Goal: Information Seeking & Learning: Learn about a topic

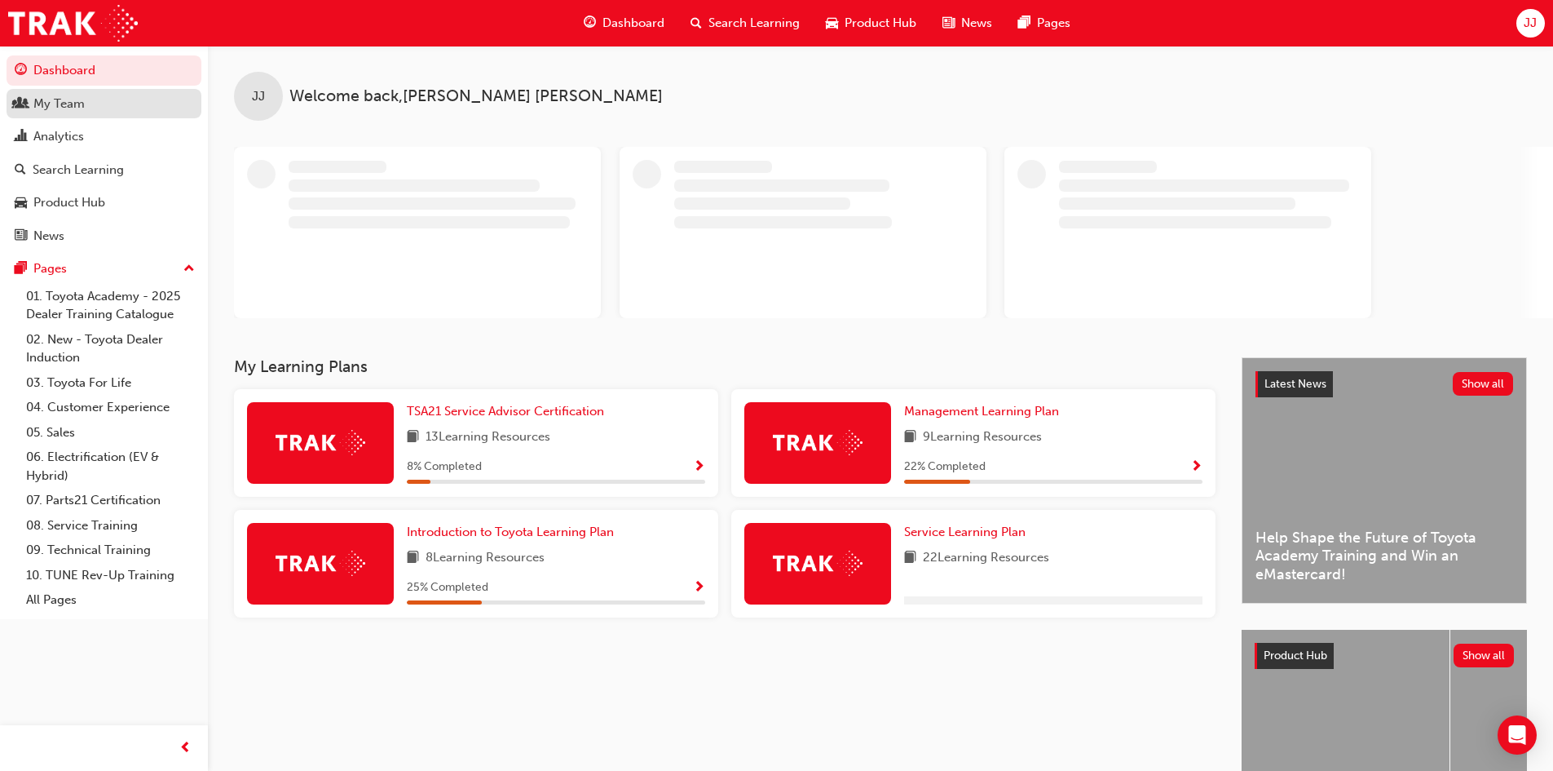
click at [85, 104] on div "My Team" at bounding box center [104, 104] width 179 height 20
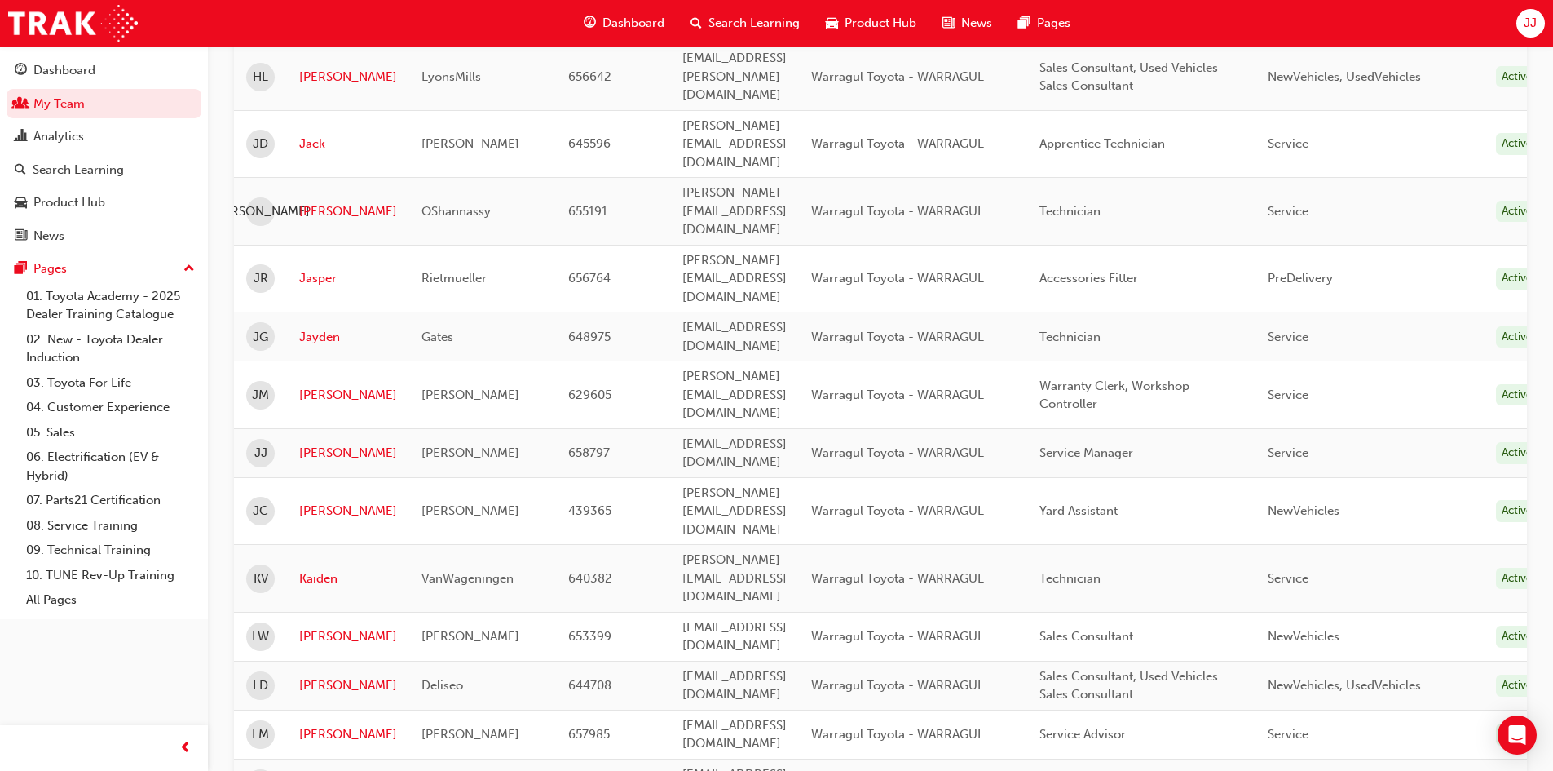
scroll to position [815, 0]
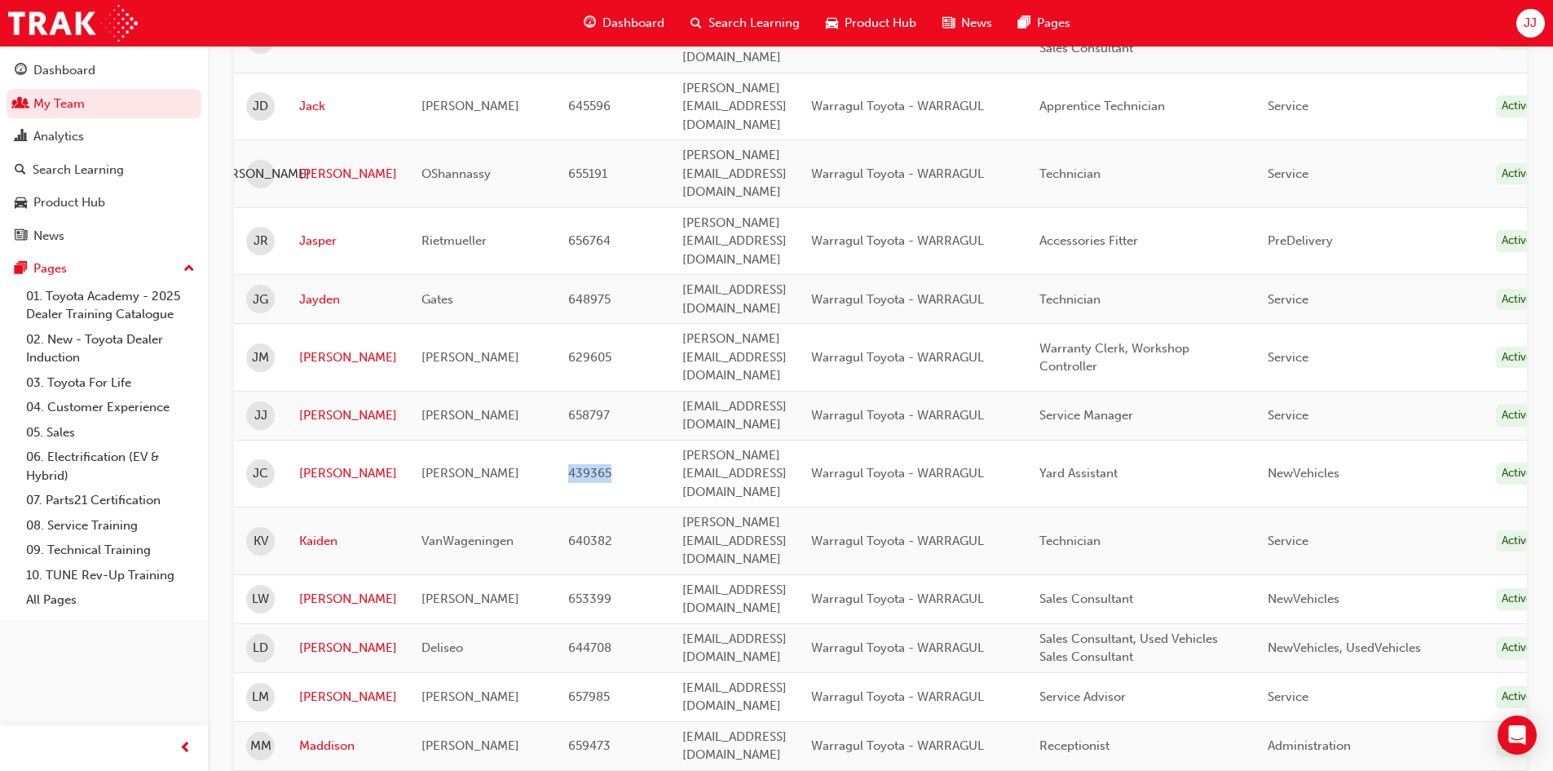
drag, startPoint x: 602, startPoint y: 244, endPoint x: 555, endPoint y: 258, distance: 48.7
click at [556, 440] on td "439365" at bounding box center [613, 474] width 114 height 68
copy span "439365"
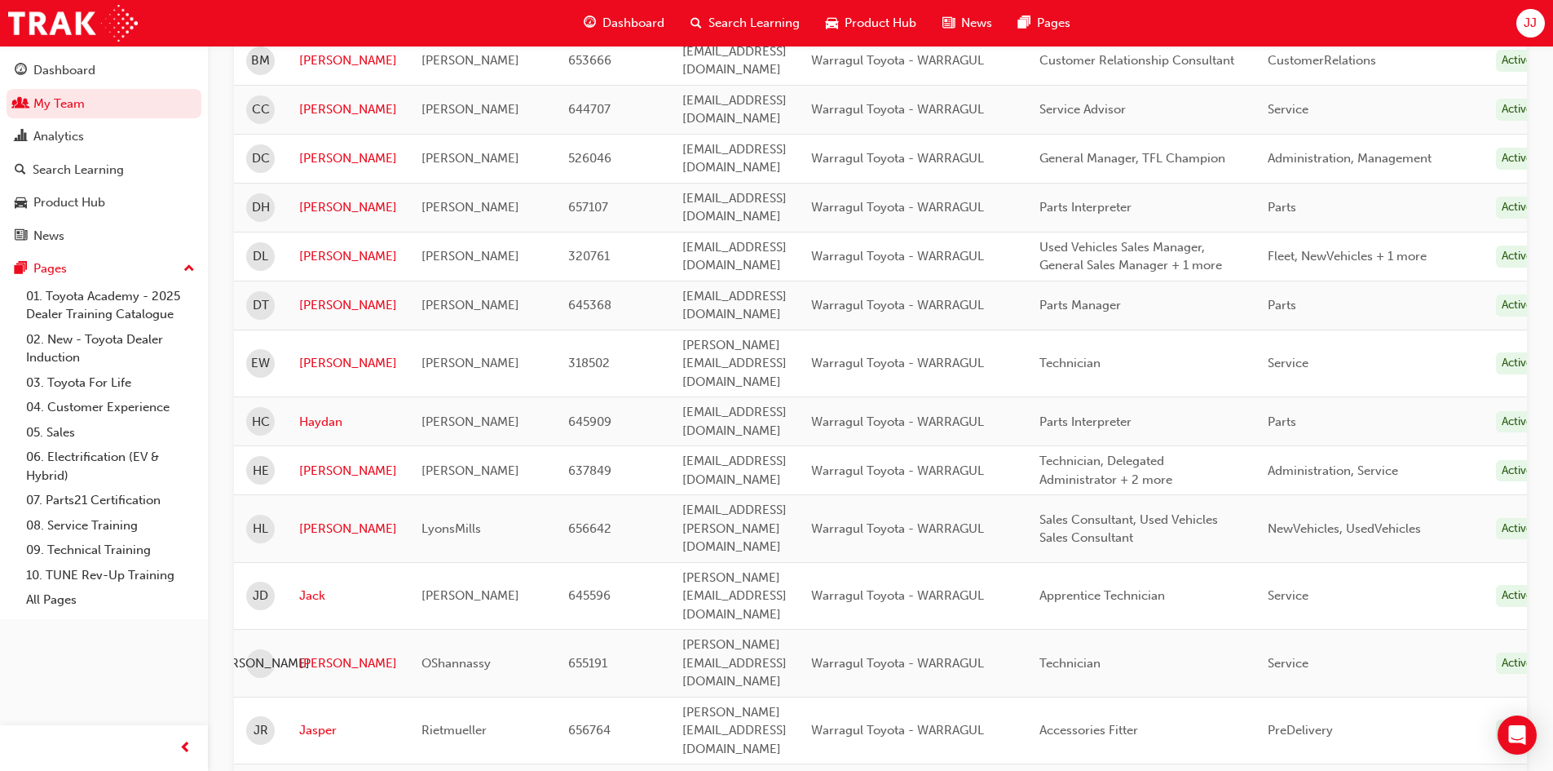
scroll to position [0, 0]
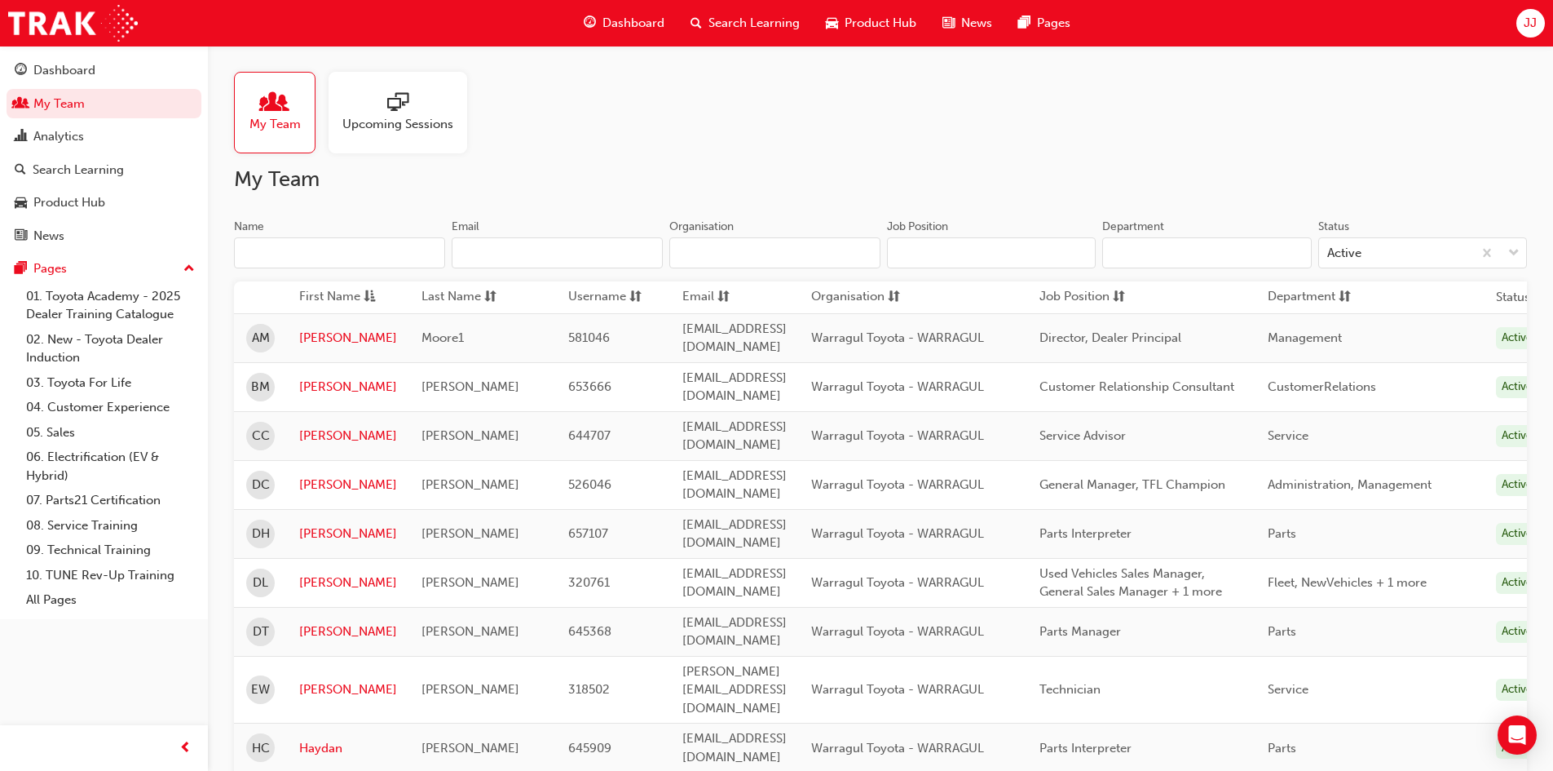
click at [1539, 24] on div "JJ" at bounding box center [1531, 23] width 29 height 29
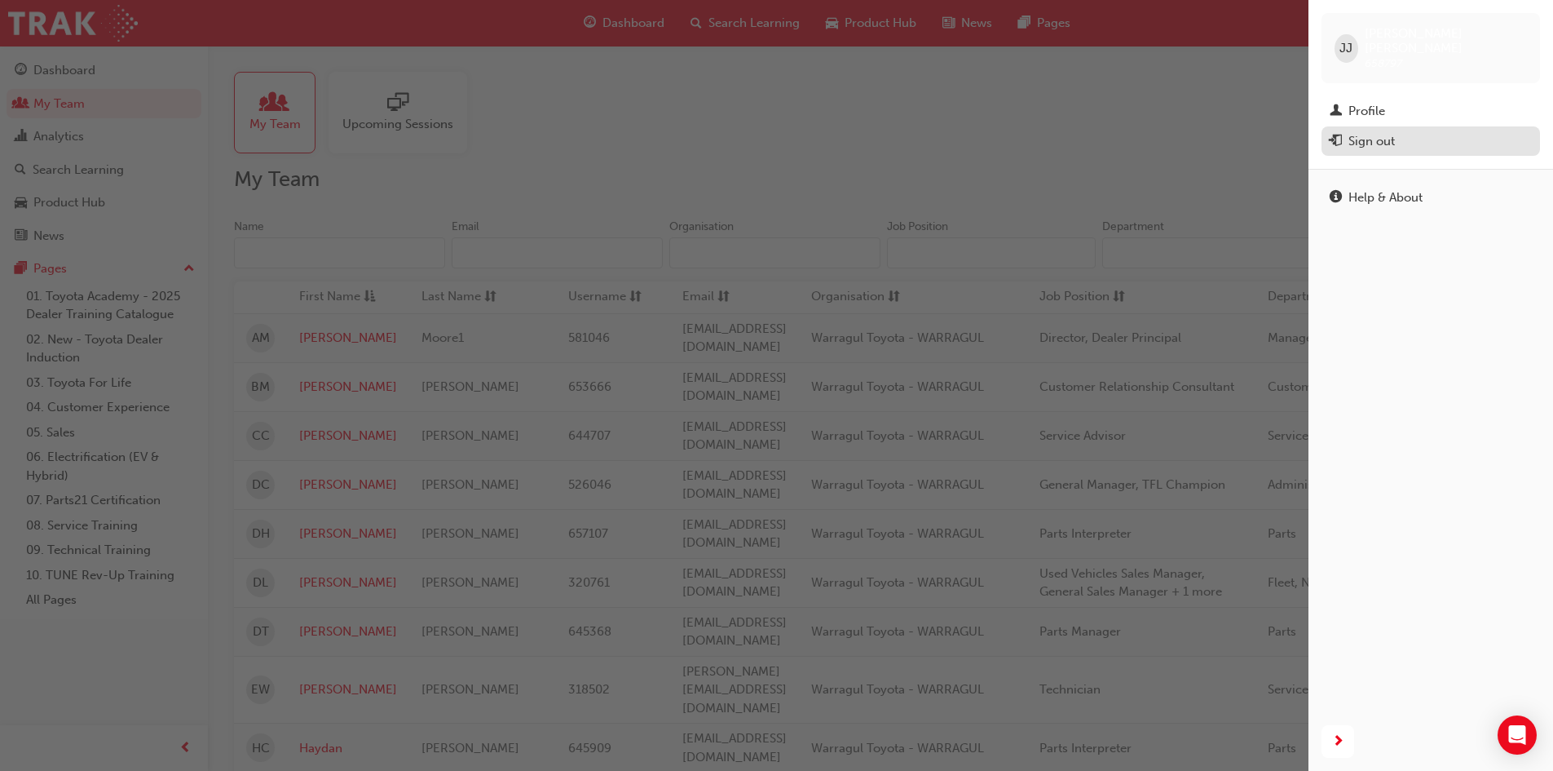
click at [1397, 131] on div "Sign out" at bounding box center [1431, 141] width 202 height 20
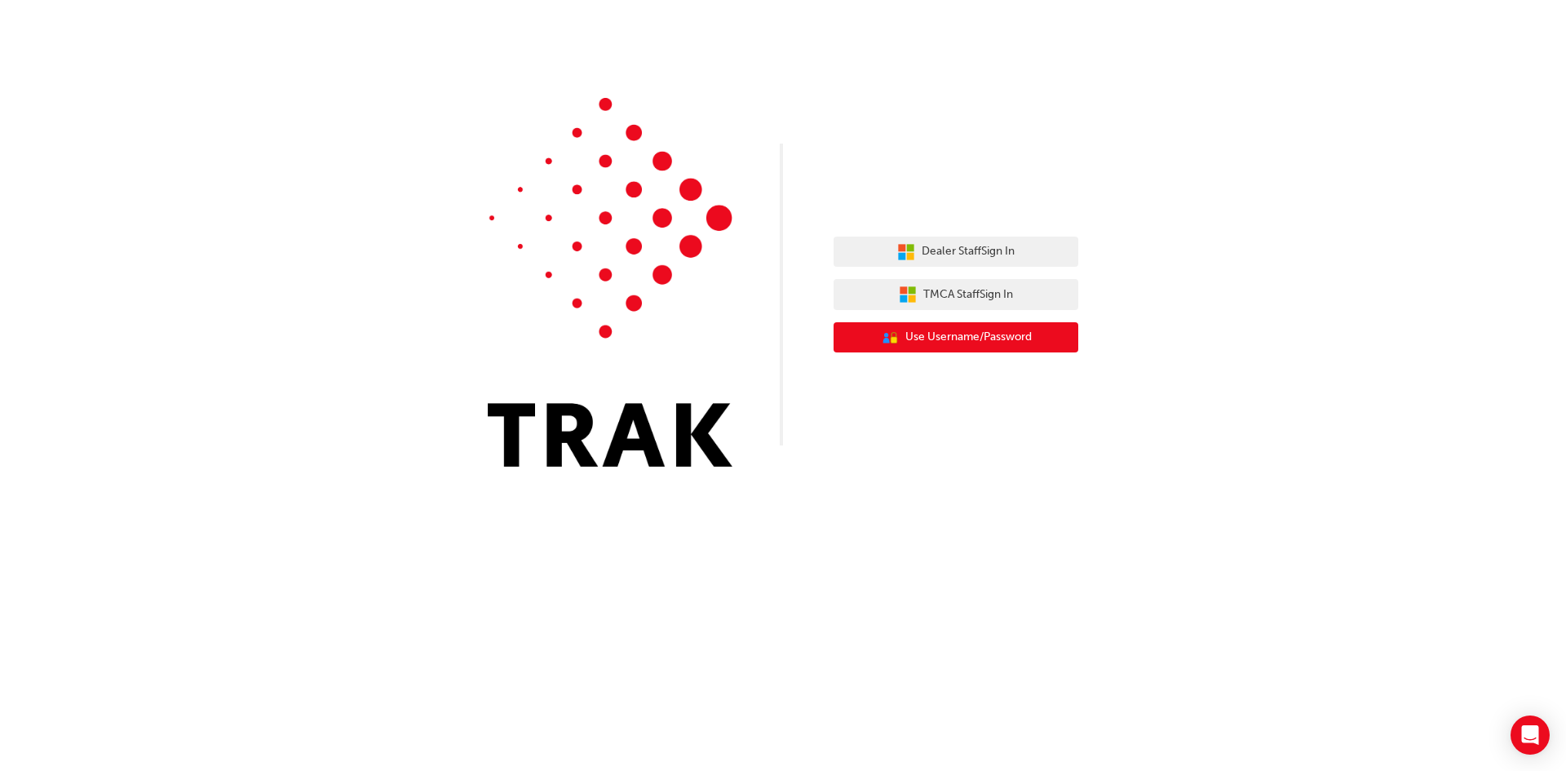
click at [988, 337] on span "Use Username/Password" at bounding box center [968, 337] width 126 height 19
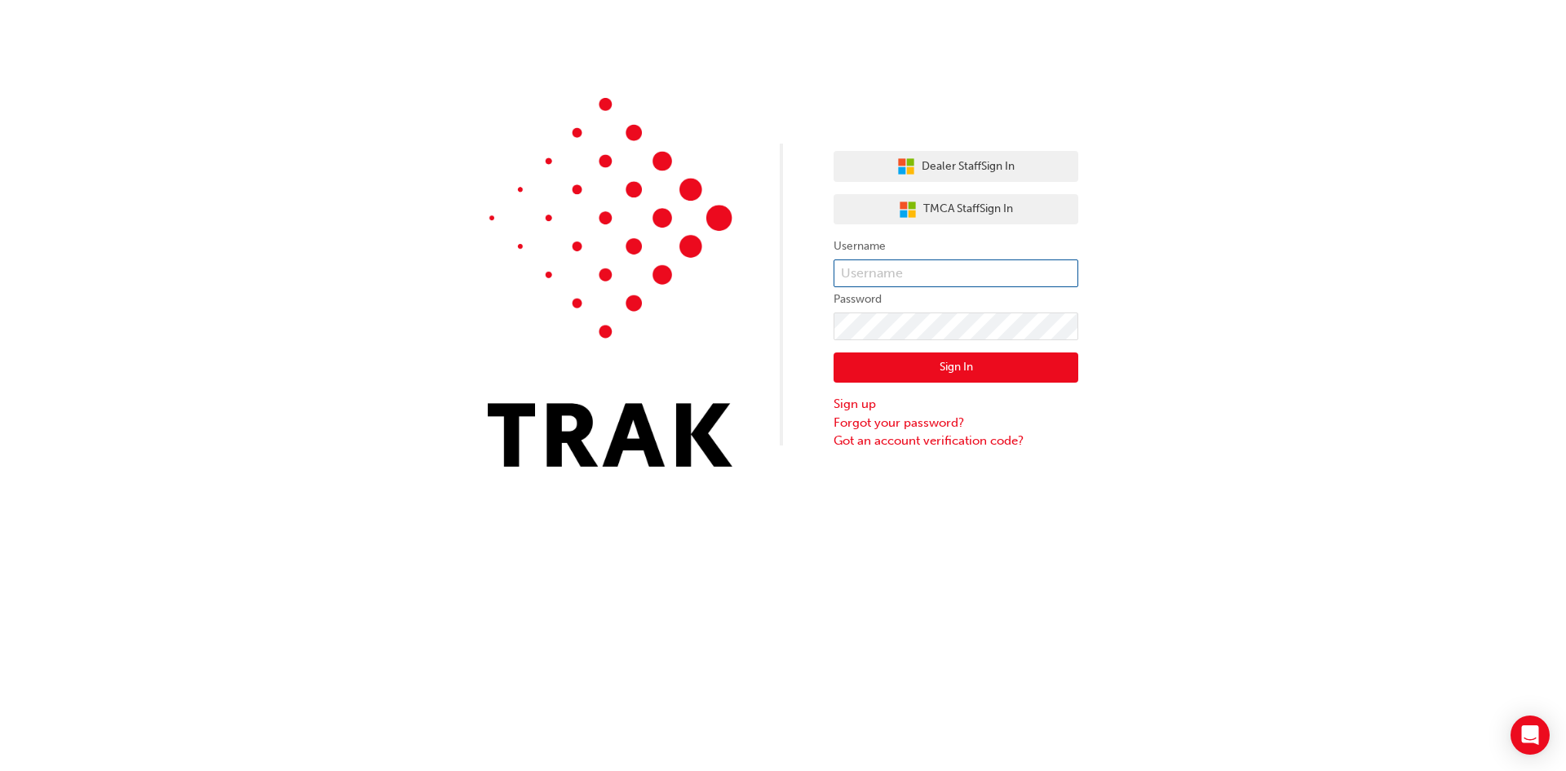
click at [904, 274] on input "text" at bounding box center [955, 273] width 245 height 28
paste input "439365"
type input "439365"
click button "Sign In" at bounding box center [955, 367] width 245 height 31
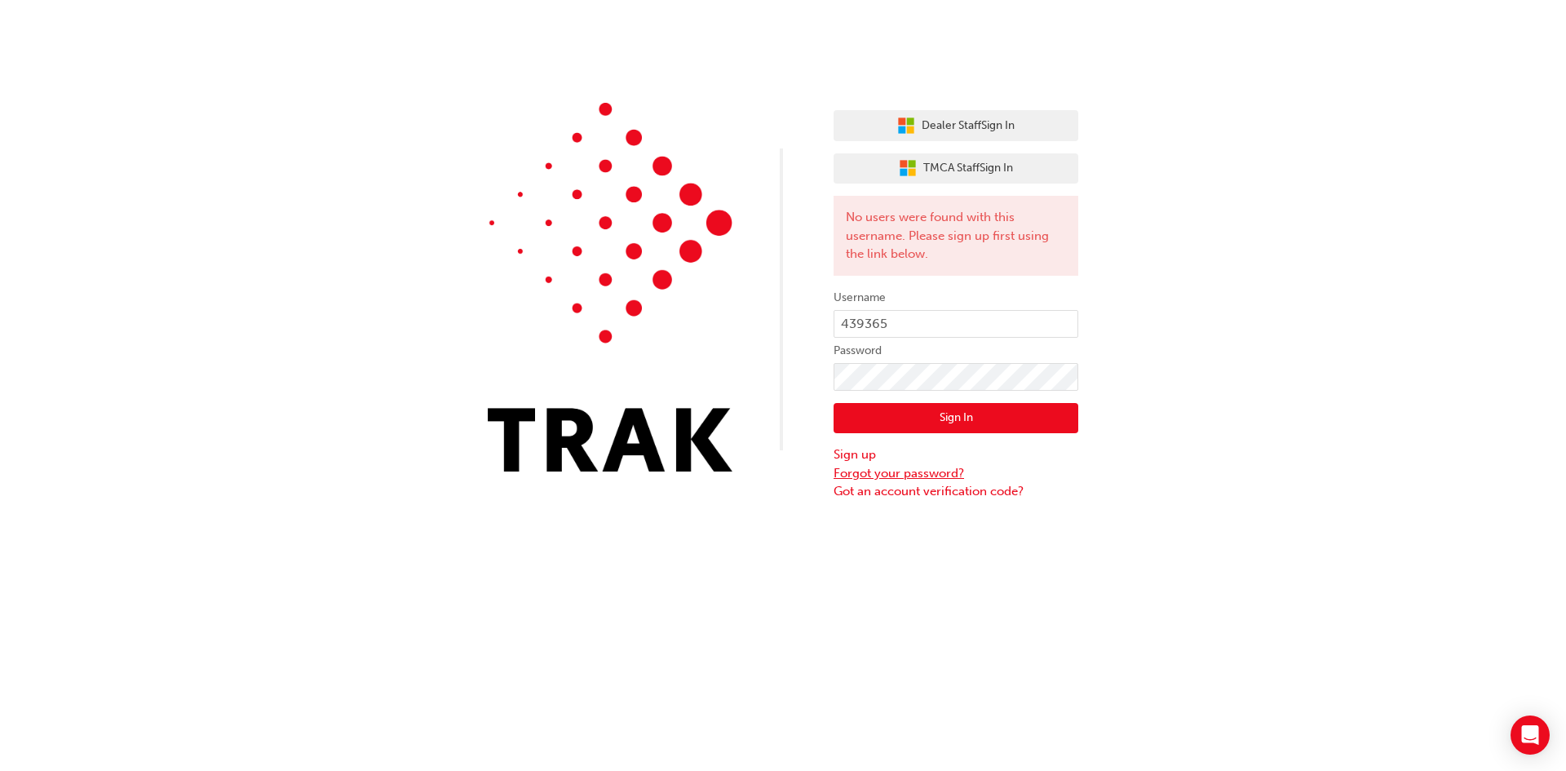
click at [901, 471] on link "Forgot your password?" at bounding box center [955, 473] width 245 height 19
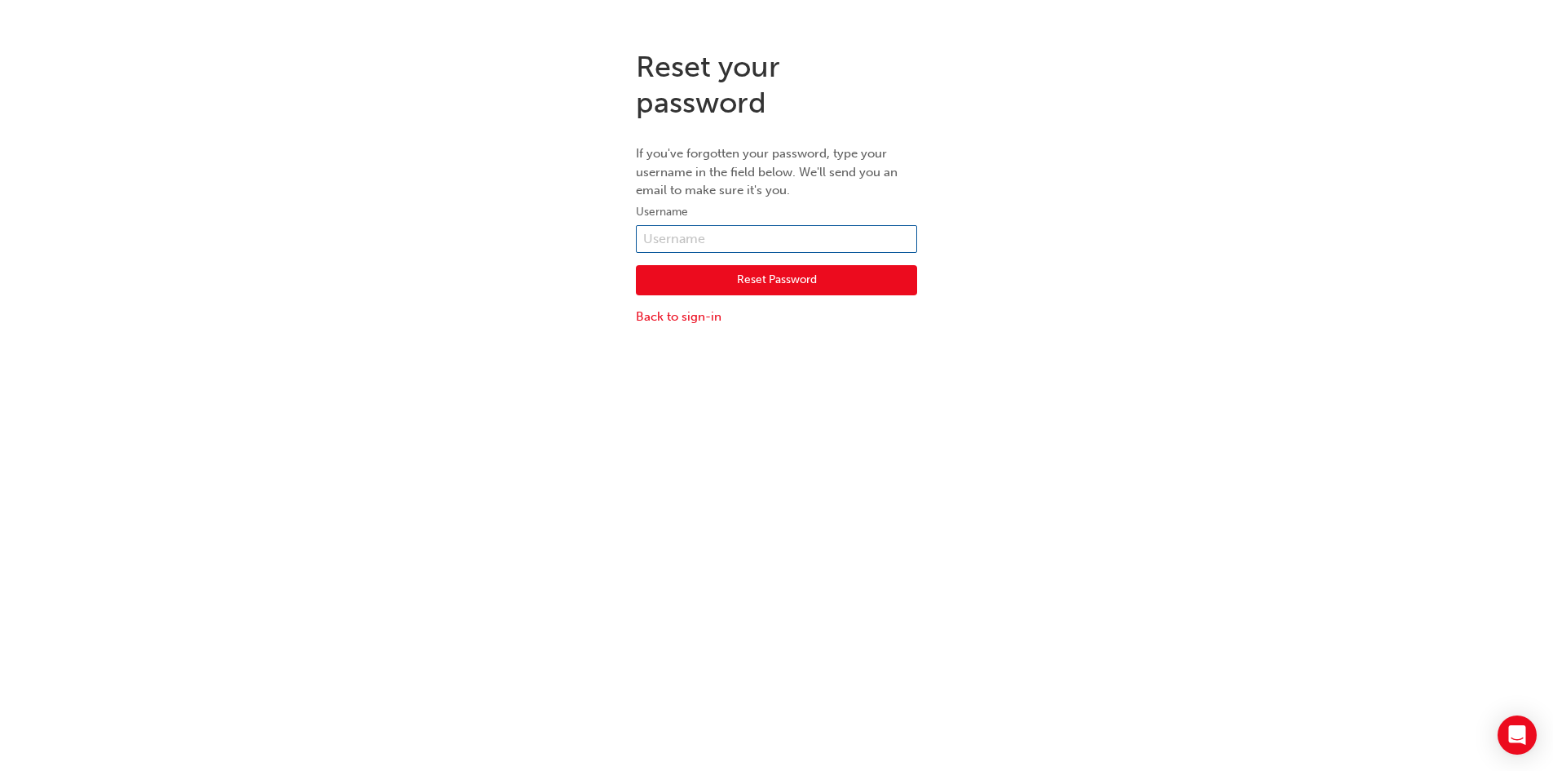
click at [731, 240] on input "text" at bounding box center [776, 239] width 281 height 28
paste input "439365"
type input "439365"
click at [683, 273] on button "Reset Password" at bounding box center [776, 280] width 281 height 31
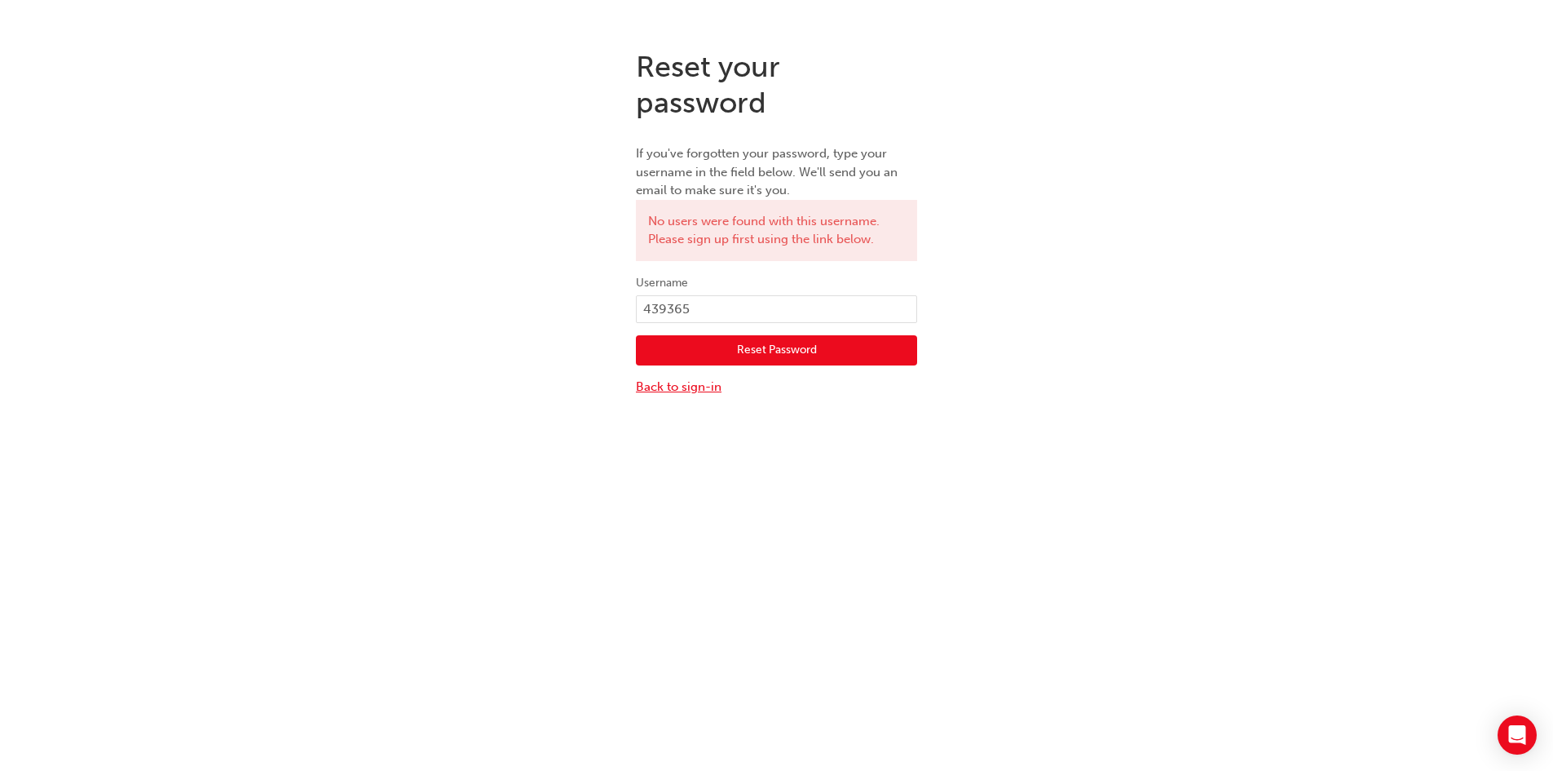
click at [671, 385] on link "Back to sign-in" at bounding box center [776, 387] width 281 height 19
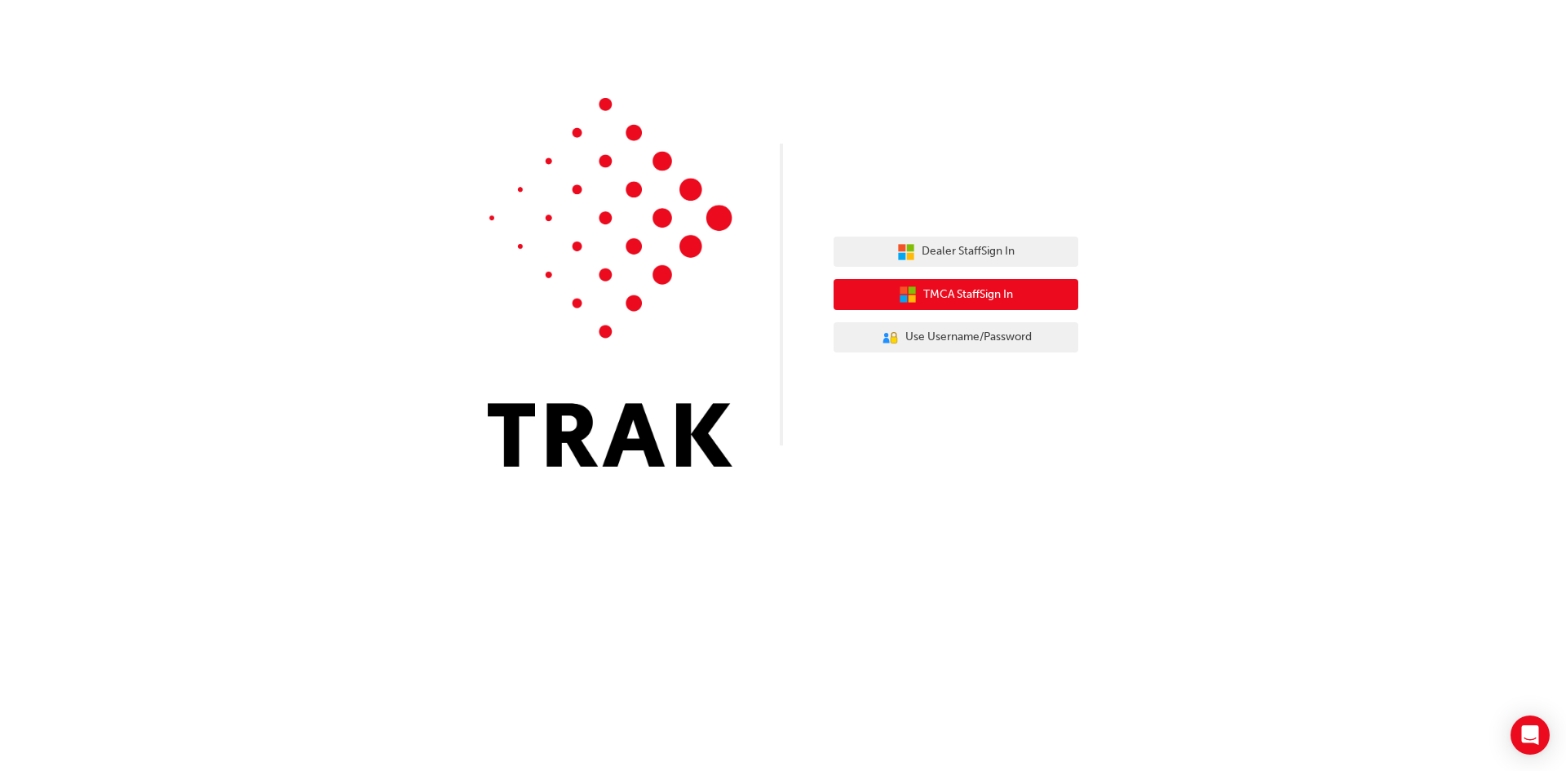
click at [982, 304] on button "TMCA Staff Sign In" at bounding box center [955, 294] width 245 height 31
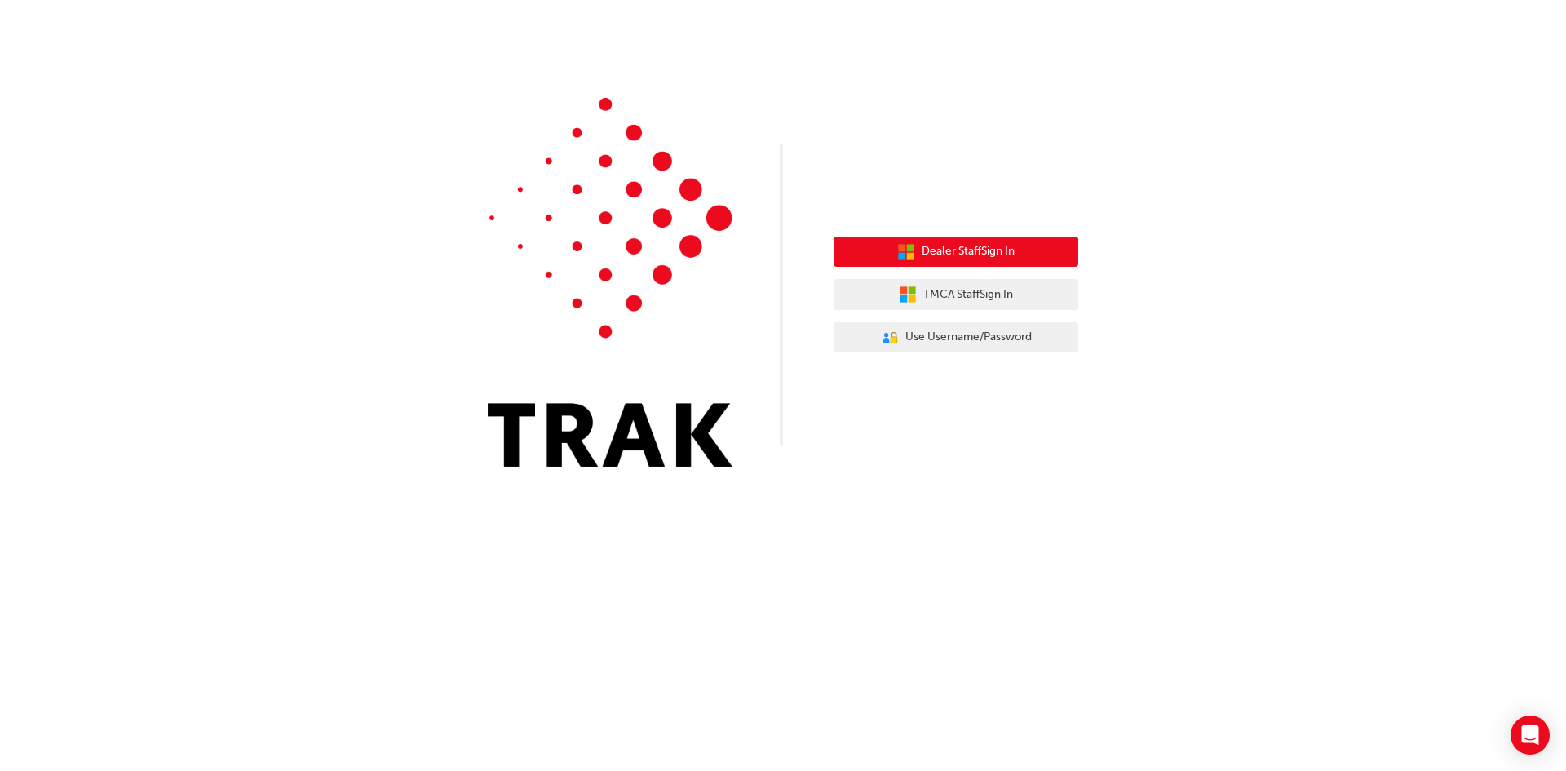
click at [979, 254] on span "Dealer Staff Sign In" at bounding box center [967, 251] width 93 height 19
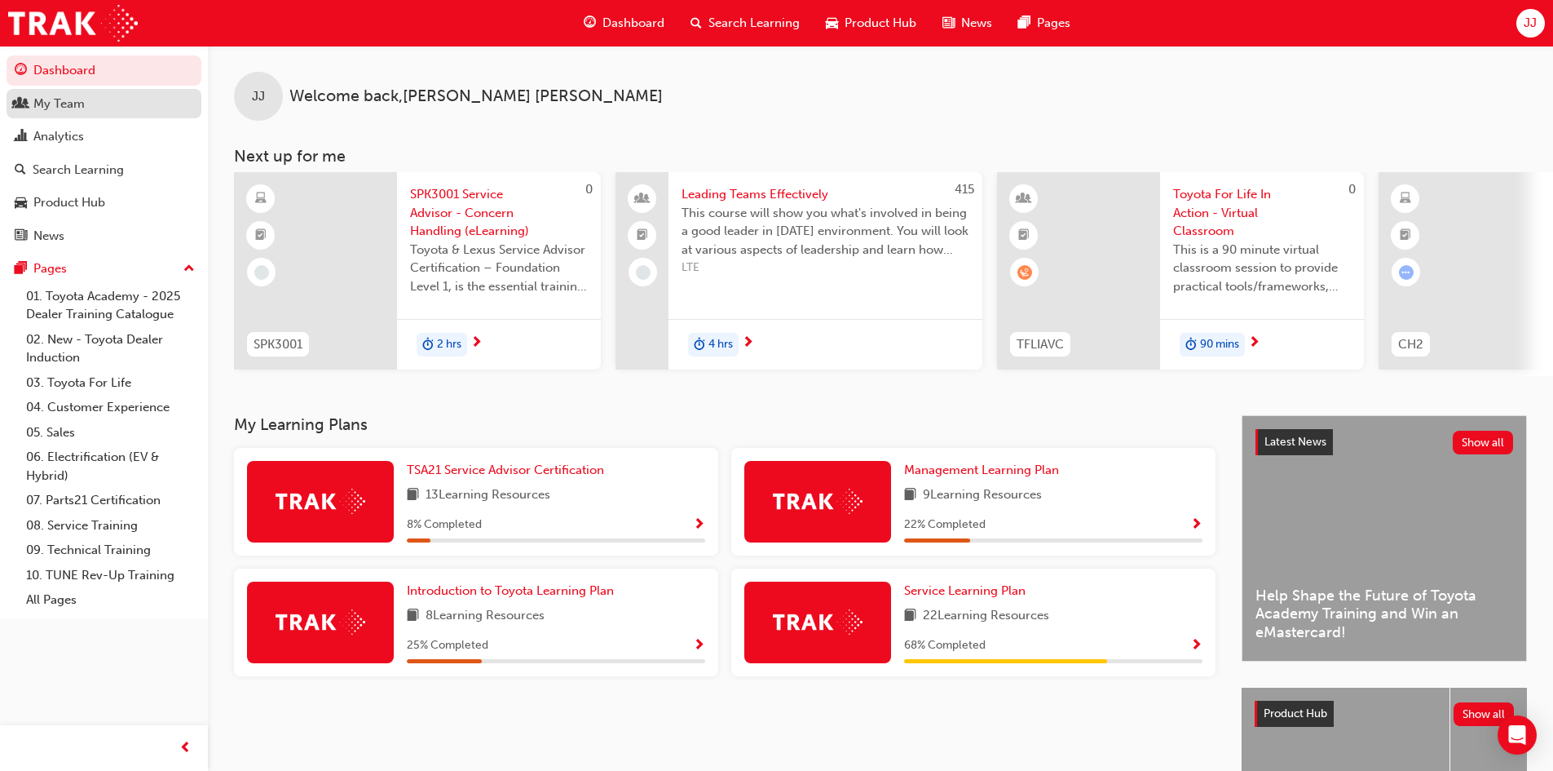
click at [82, 104] on div "My Team" at bounding box center [58, 104] width 51 height 19
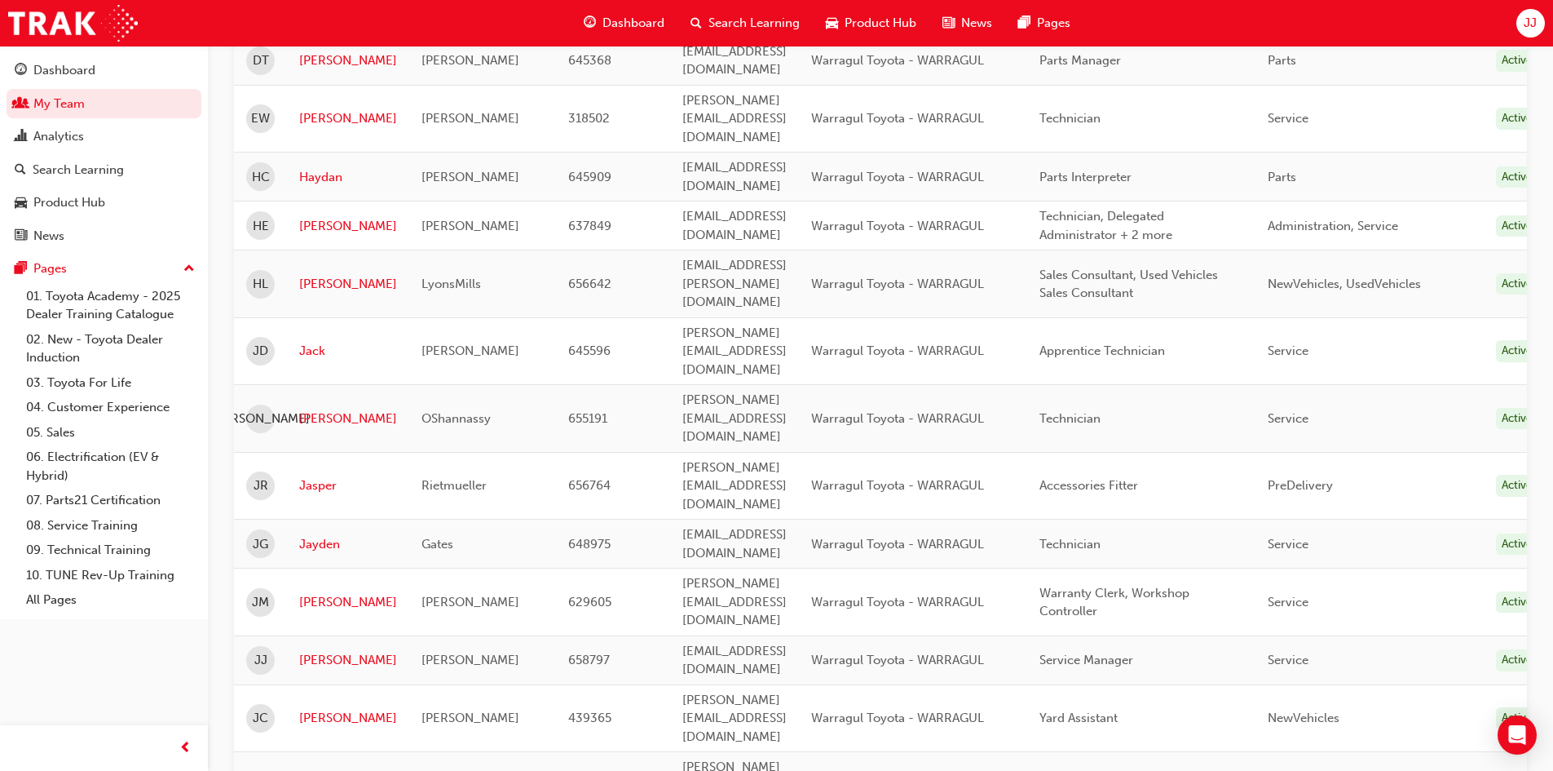
scroll to position [652, 0]
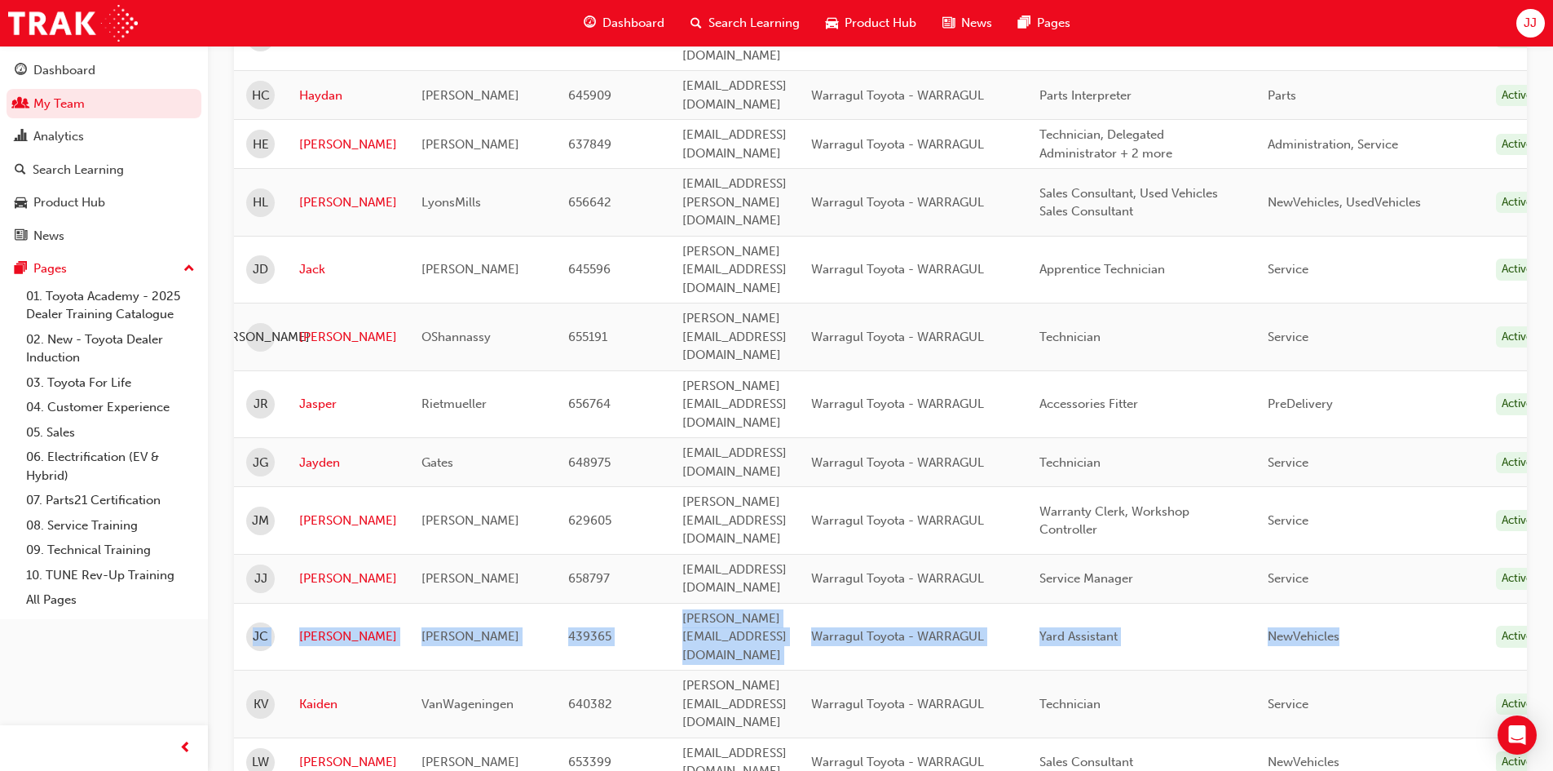
drag, startPoint x: 1508, startPoint y: 408, endPoint x: 255, endPoint y: 409, distance: 1252.5
click at [255, 603] on tr "JC Joshua Collins 439365 jeffm@WARRAGULTOYOTA.COM.AU Warragul Toyota - WARRAGUL…" at bounding box center [894, 637] width 1320 height 68
copy tr "JC Joshua Collins 439365 jeffm@WARRAGULTOYOTA.COM.AU Warragul Toyota - WARRAGUL…"
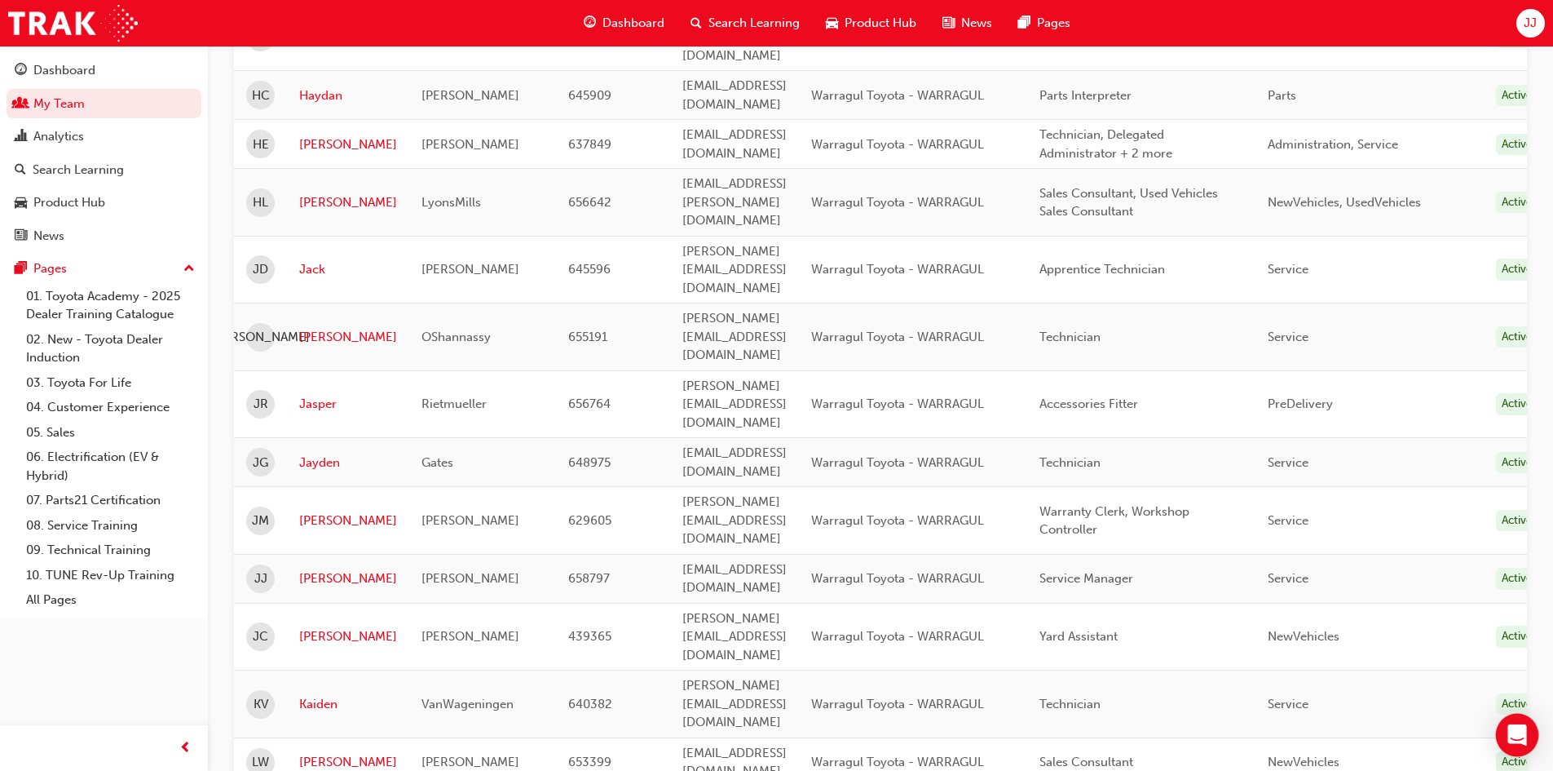
click at [1531, 738] on div "Open Intercom Messenger" at bounding box center [1517, 735] width 43 height 43
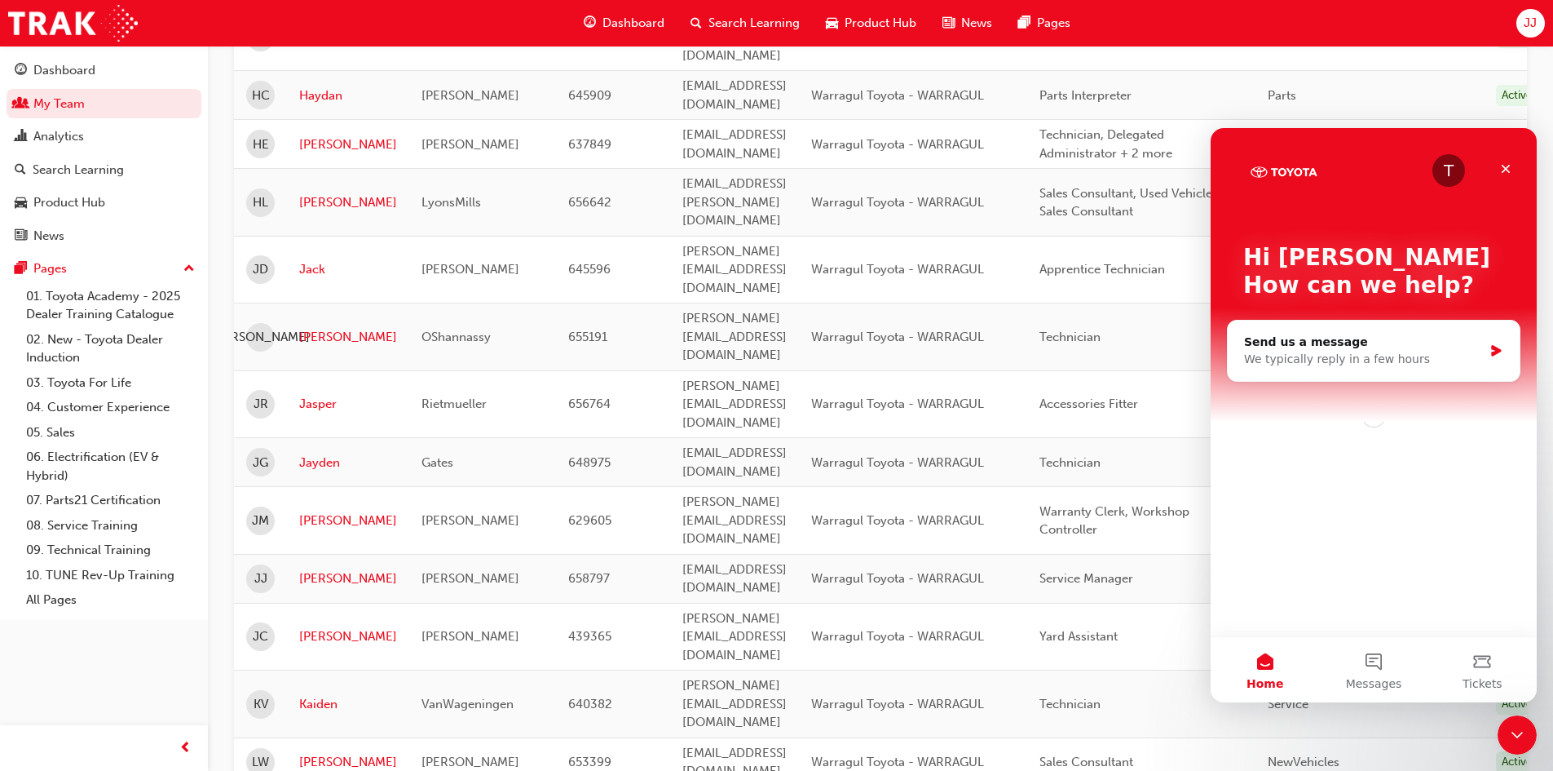
scroll to position [0, 0]
click at [1306, 347] on div "Send us a message" at bounding box center [1363, 342] width 239 height 17
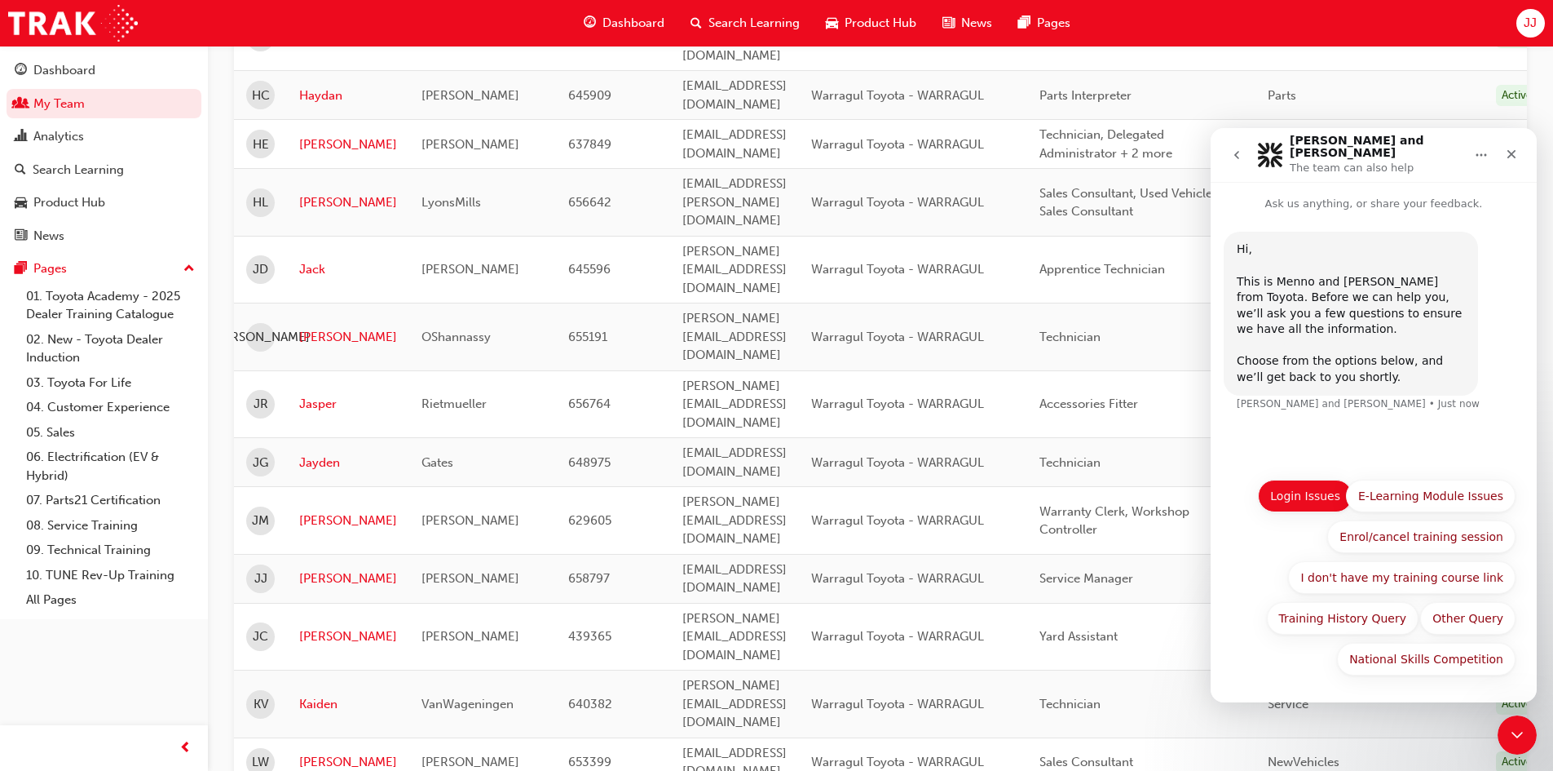
click at [1323, 502] on button "Login Issues" at bounding box center [1305, 495] width 95 height 33
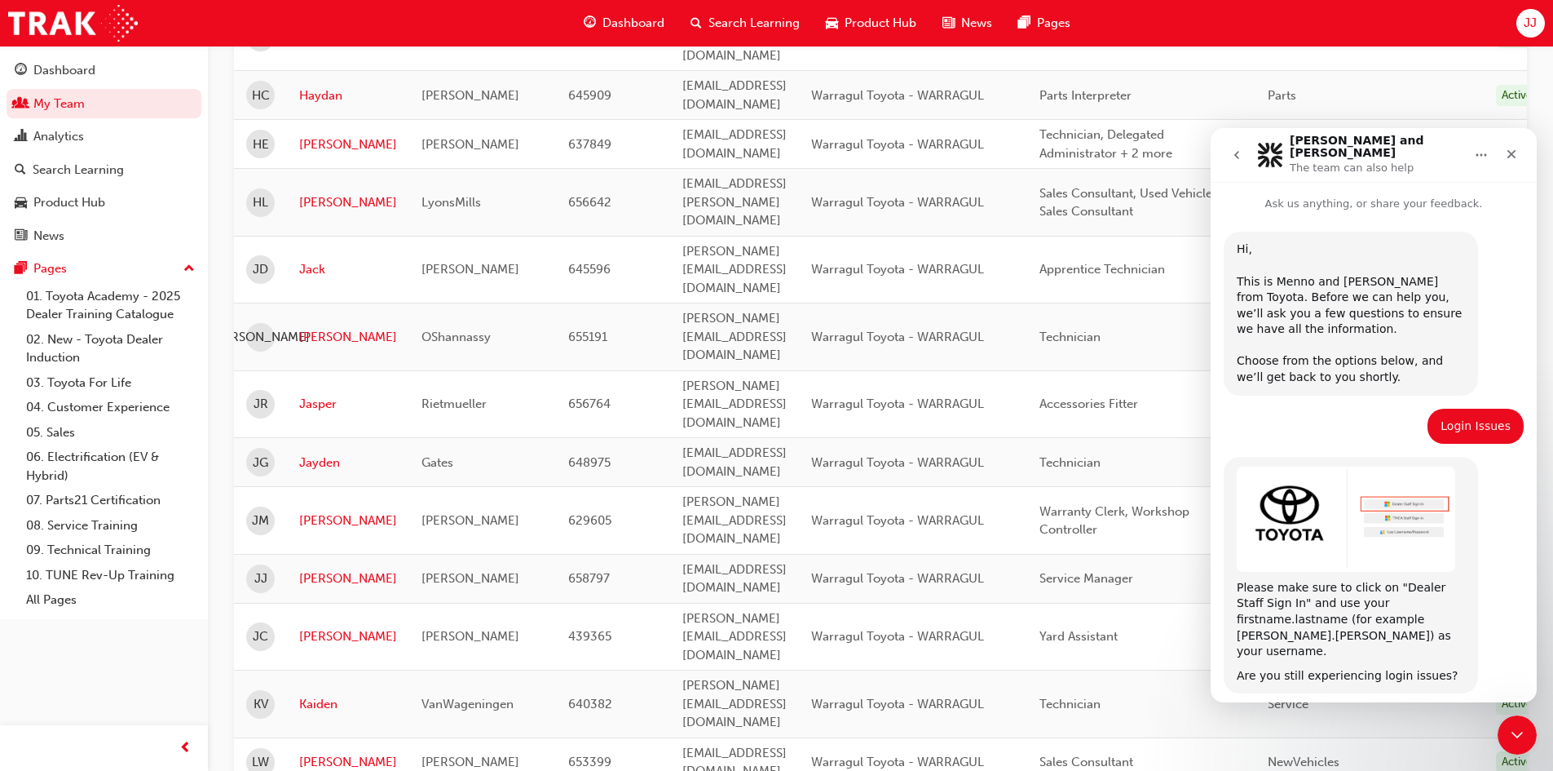
scroll to position [41, 0]
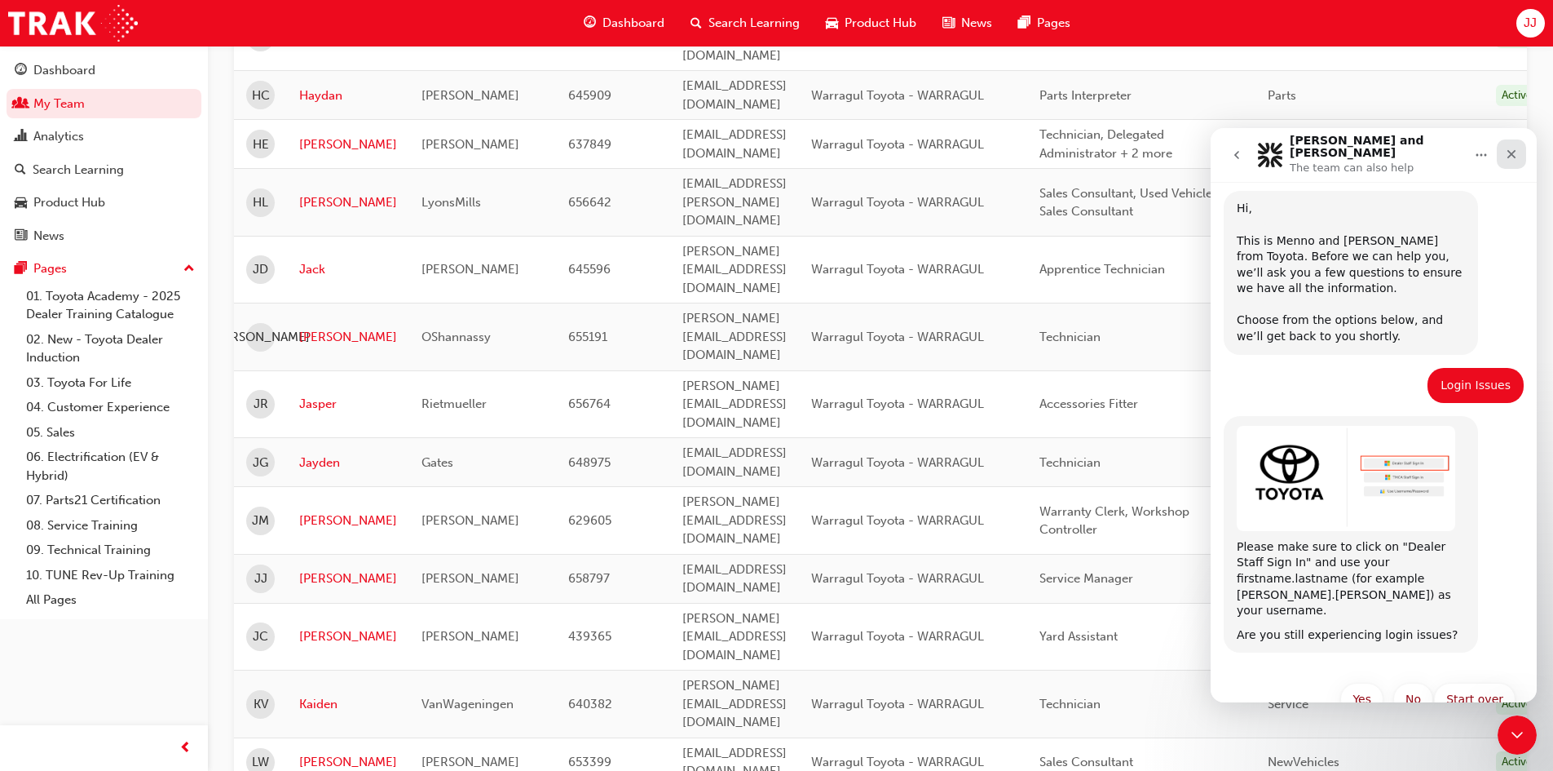
click at [1509, 154] on icon "Close" at bounding box center [1511, 154] width 13 height 13
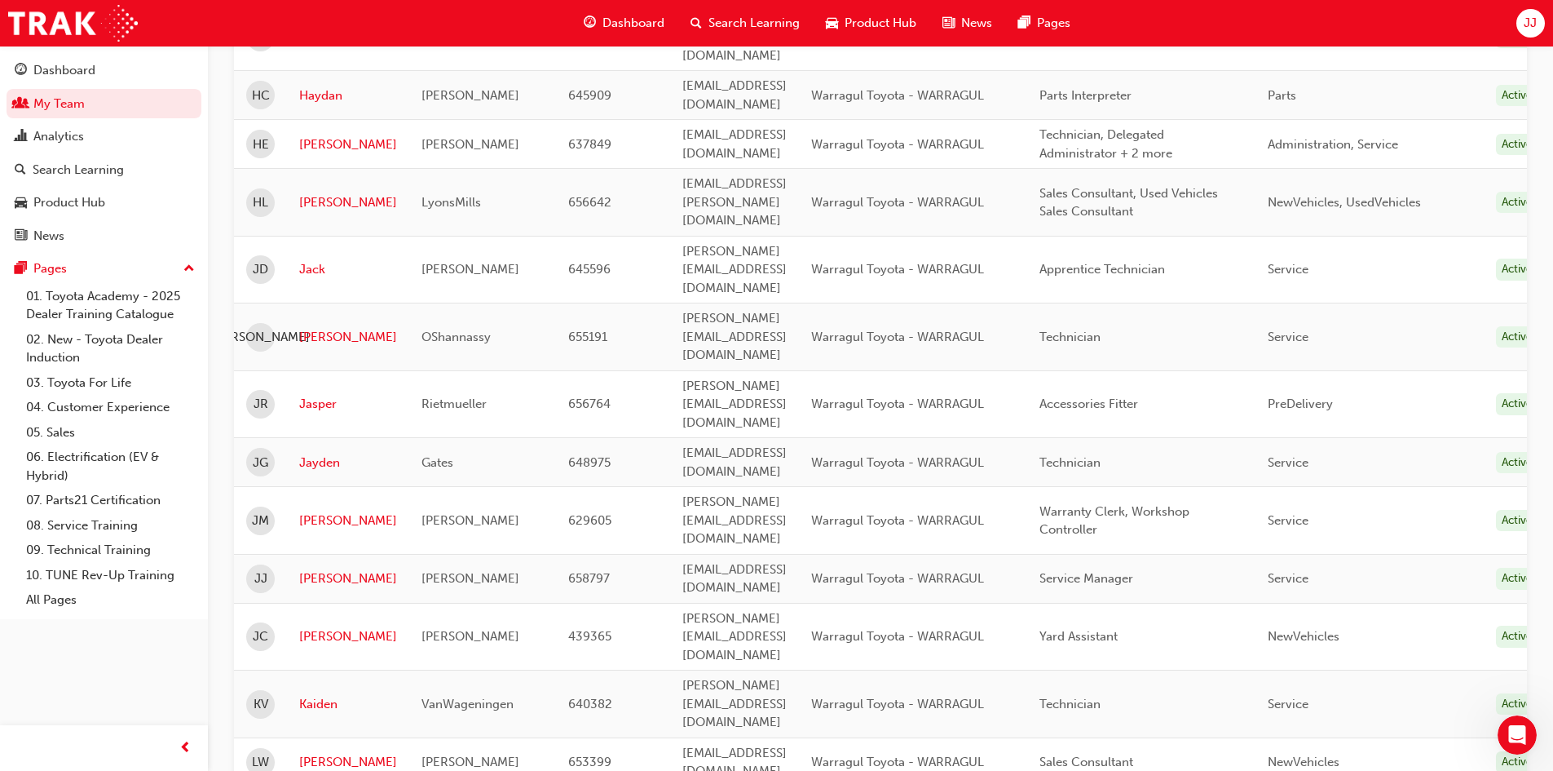
click at [1524, 25] on span "JJ" at bounding box center [1530, 23] width 13 height 19
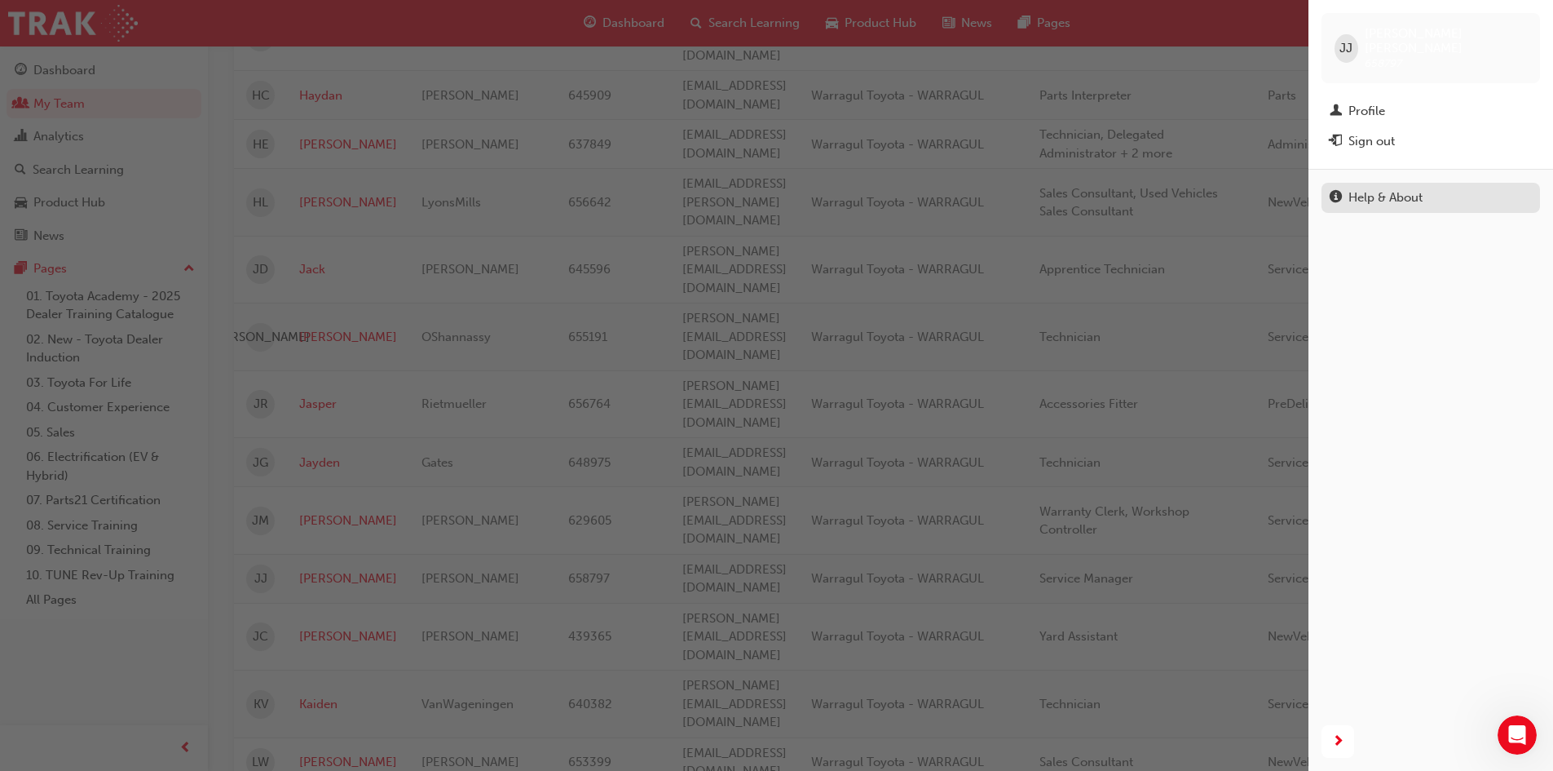
click at [1343, 188] on div "Help & About" at bounding box center [1431, 198] width 202 height 20
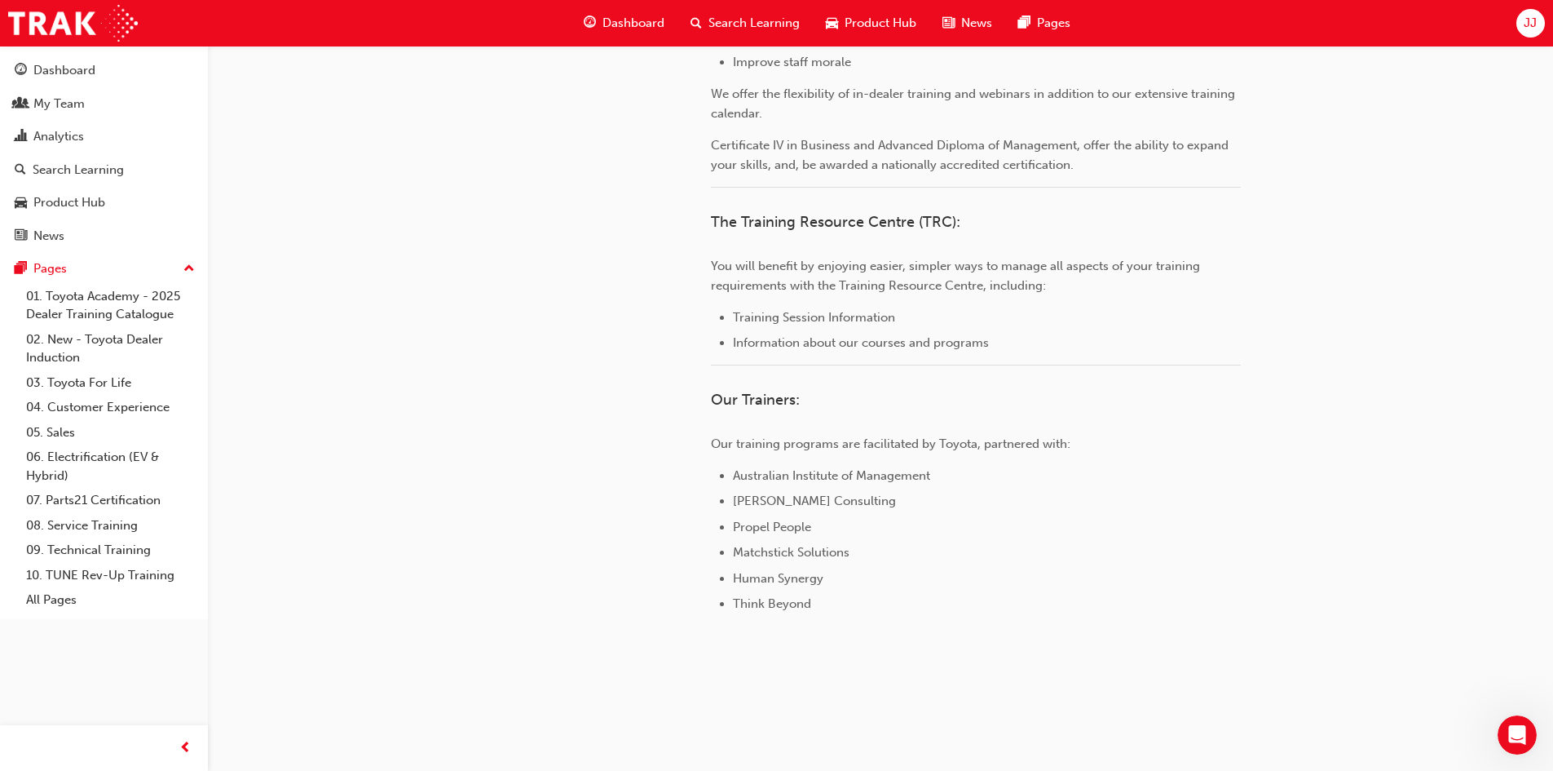
scroll to position [47, 0]
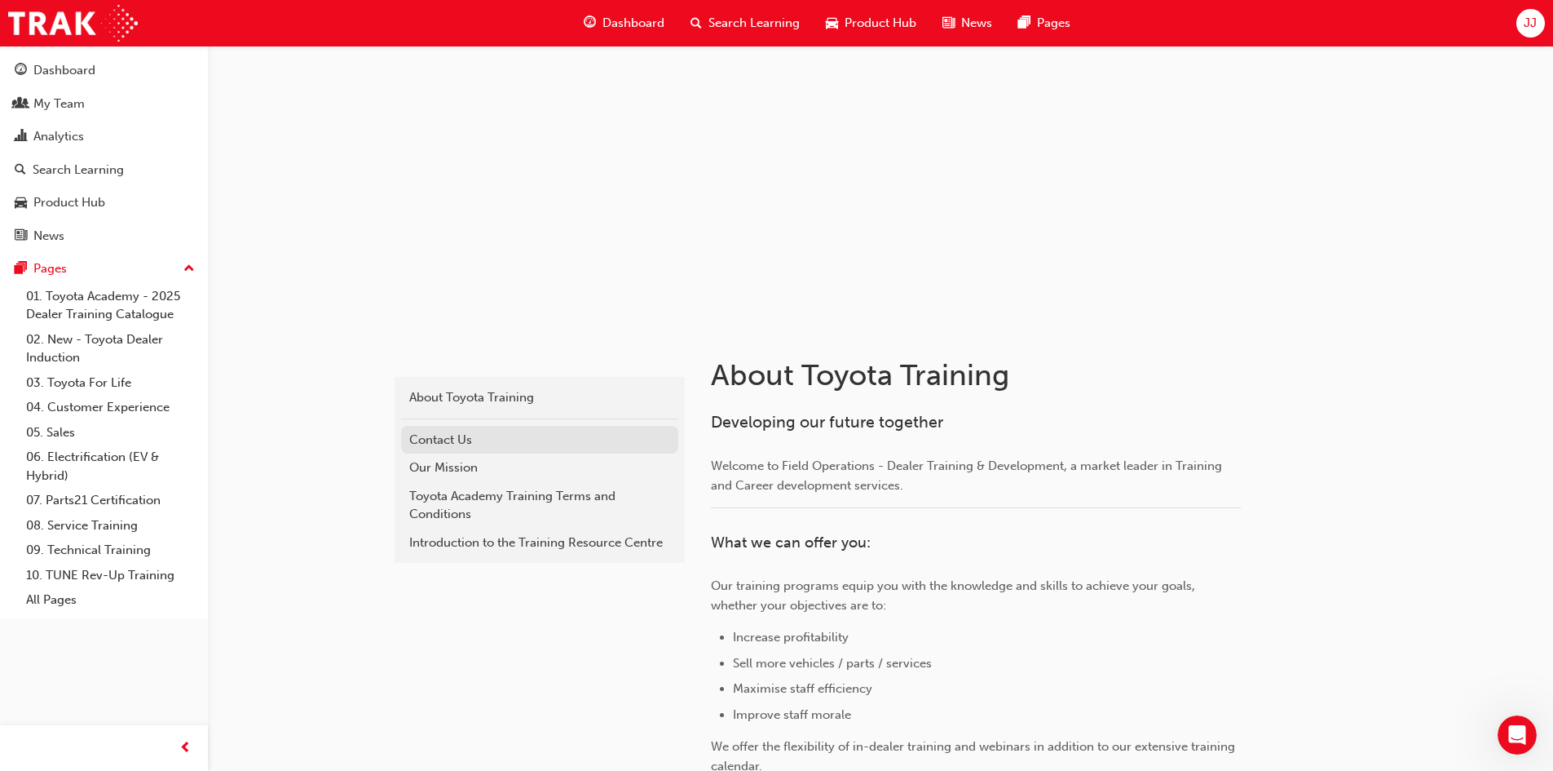
click at [428, 443] on div "Contact Us" at bounding box center [539, 440] width 261 height 19
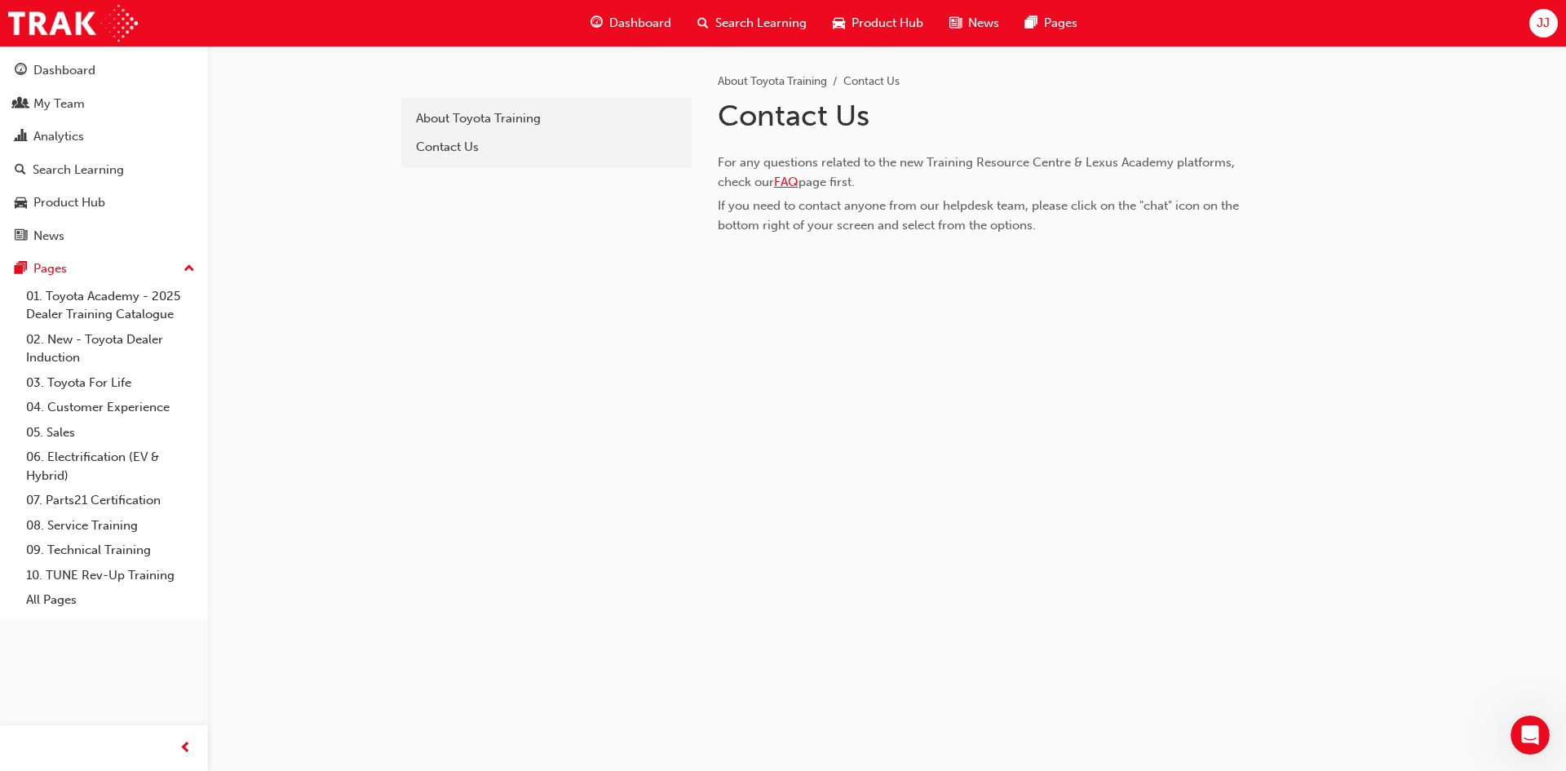
click at [789, 184] on span "FAQ" at bounding box center [786, 182] width 24 height 15
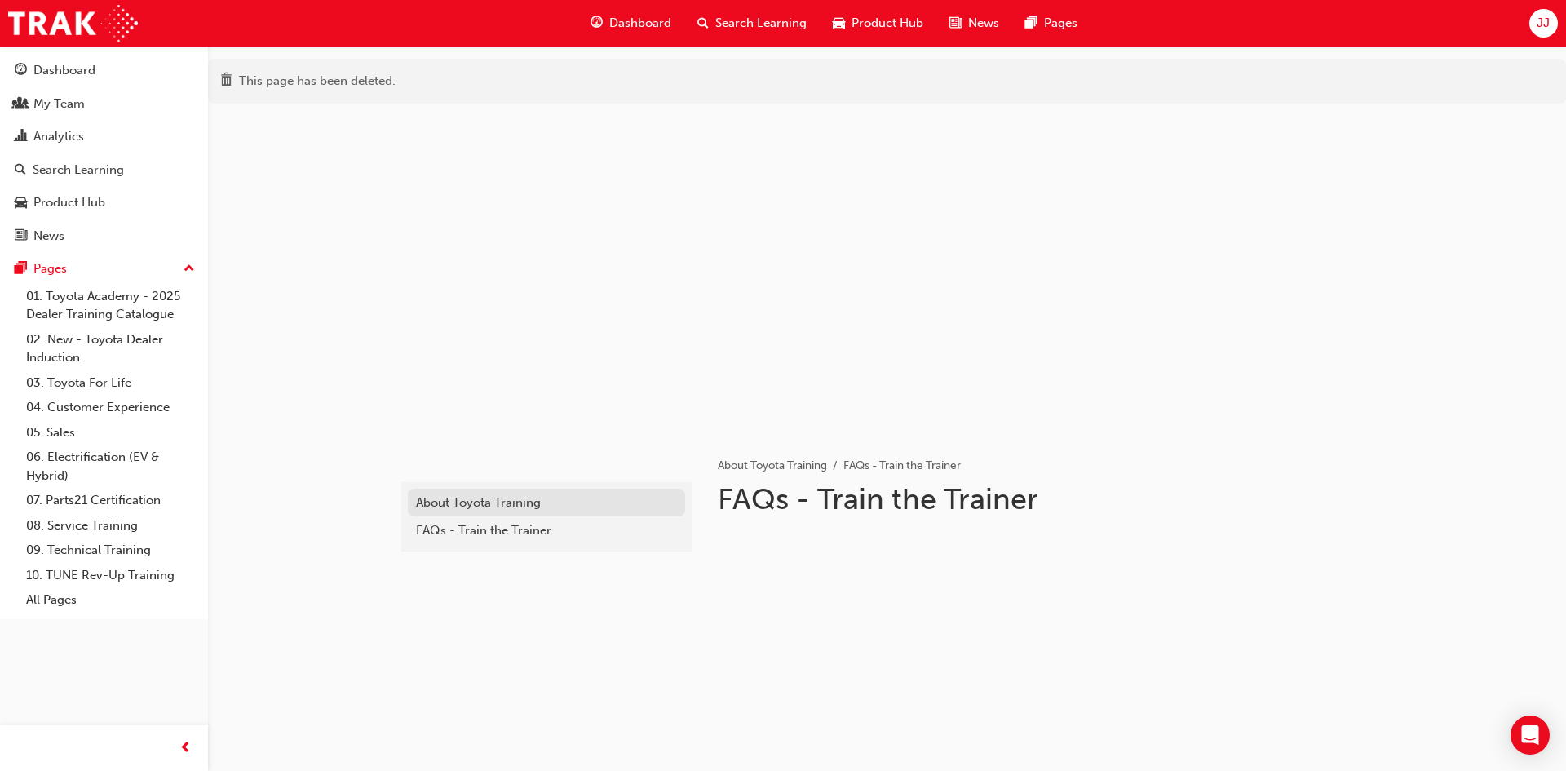
click at [482, 509] on div "About Toyota Training" at bounding box center [546, 502] width 261 height 19
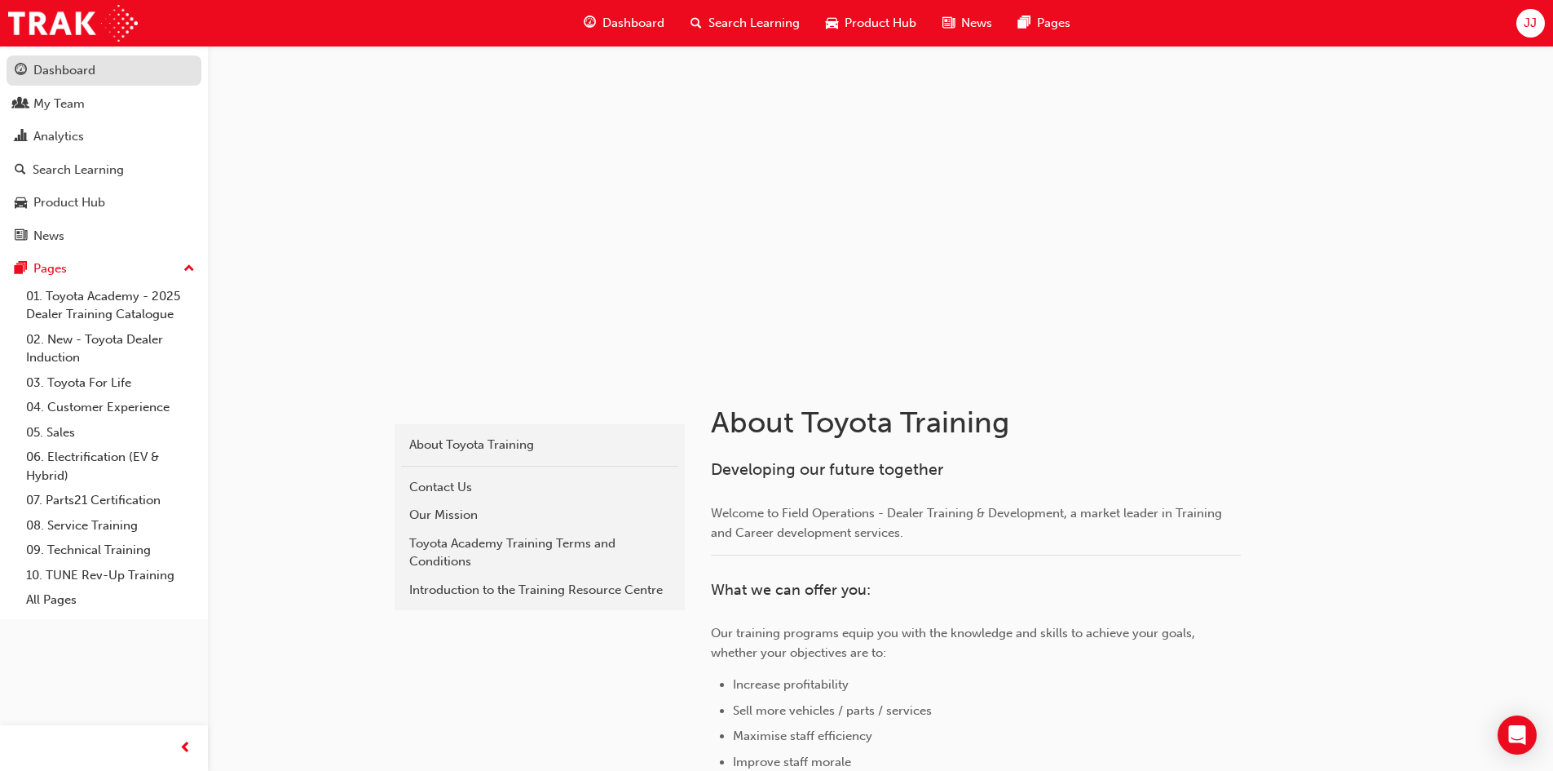
click at [51, 60] on div "Dashboard" at bounding box center [104, 70] width 179 height 20
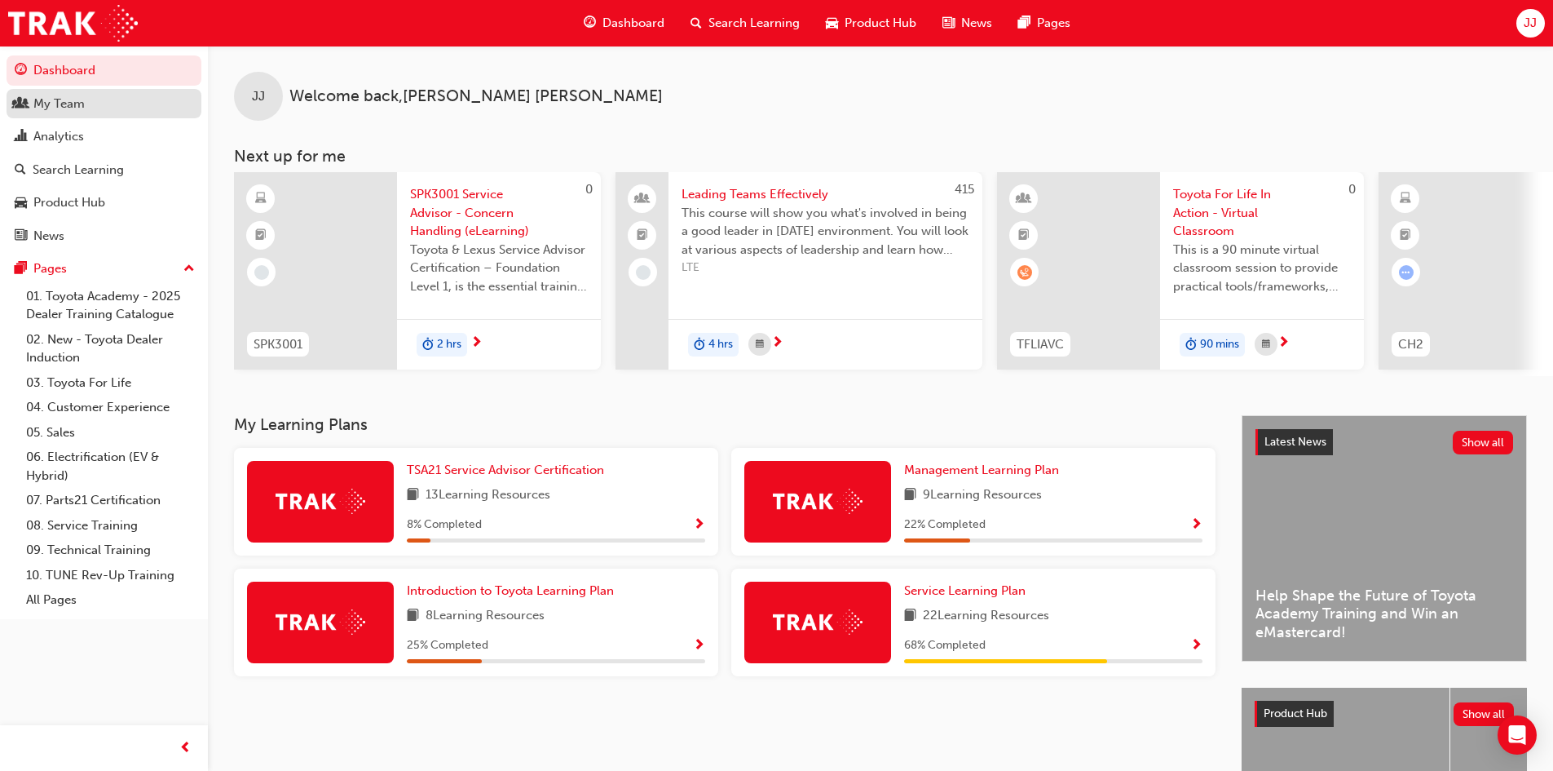
click at [84, 108] on div "My Team" at bounding box center [58, 104] width 51 height 19
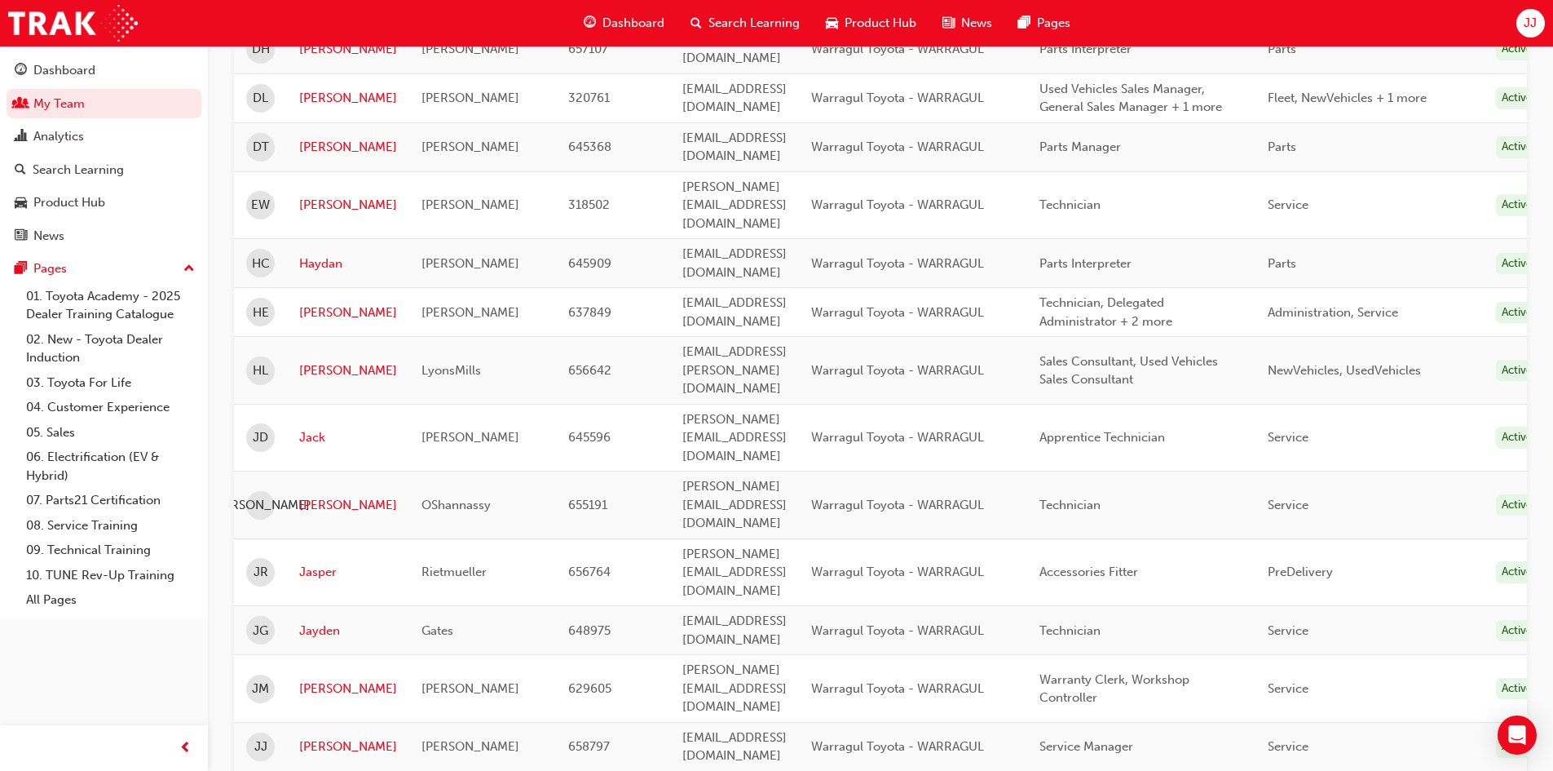
scroll to position [489, 0]
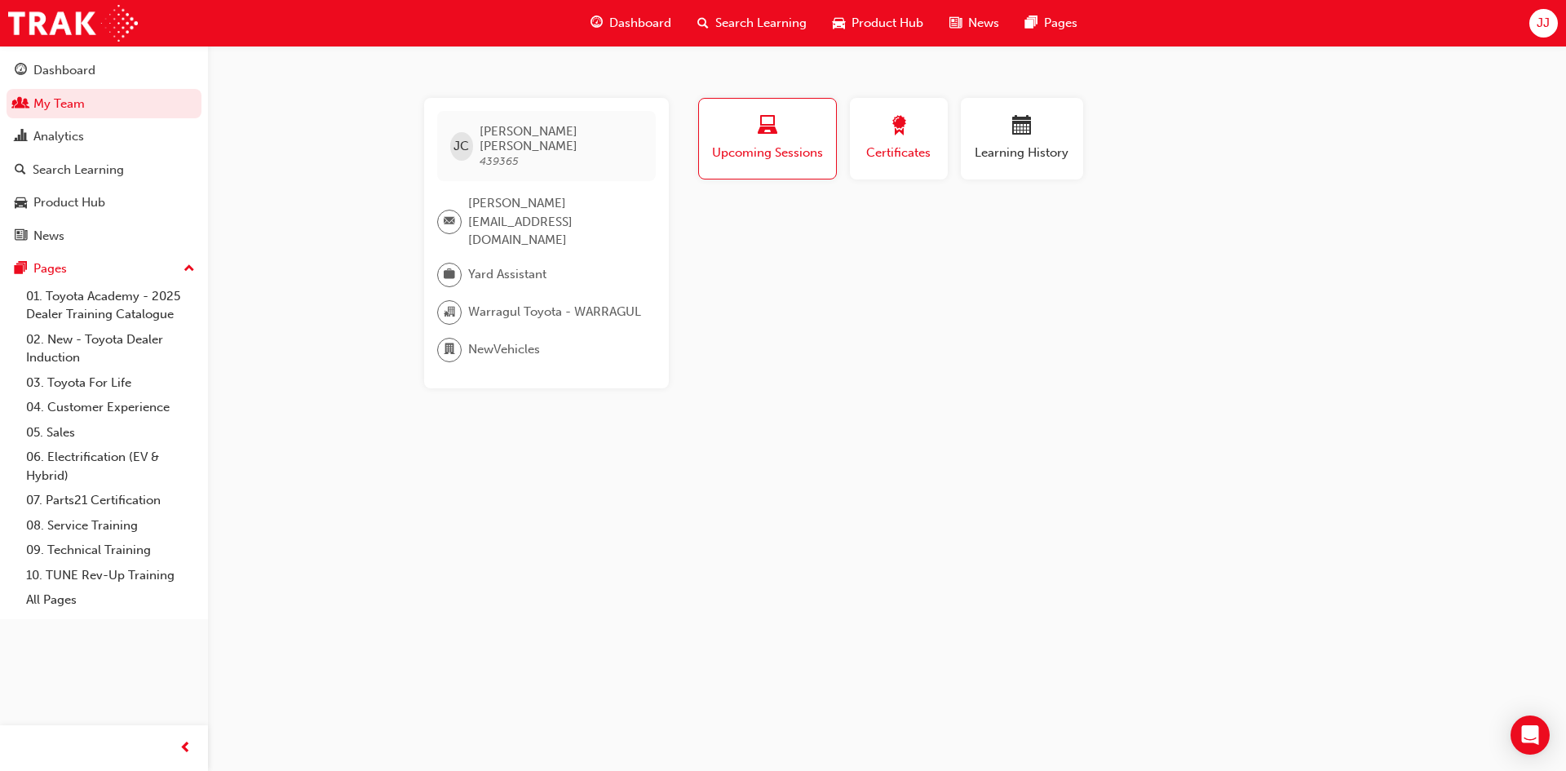
click at [911, 143] on div "Certificates" at bounding box center [898, 139] width 73 height 46
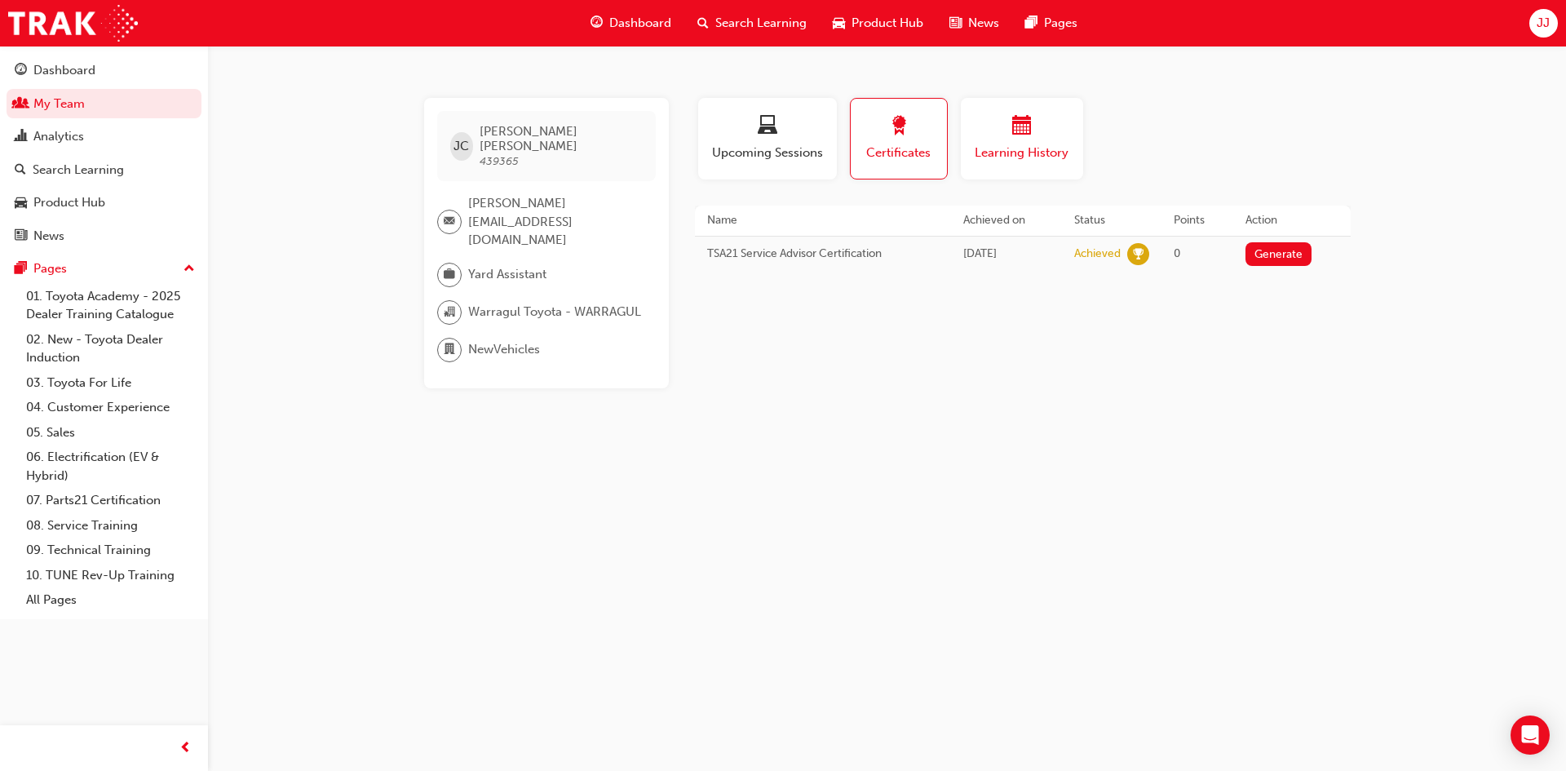
click at [1036, 147] on span "Learning History" at bounding box center [1022, 153] width 98 height 19
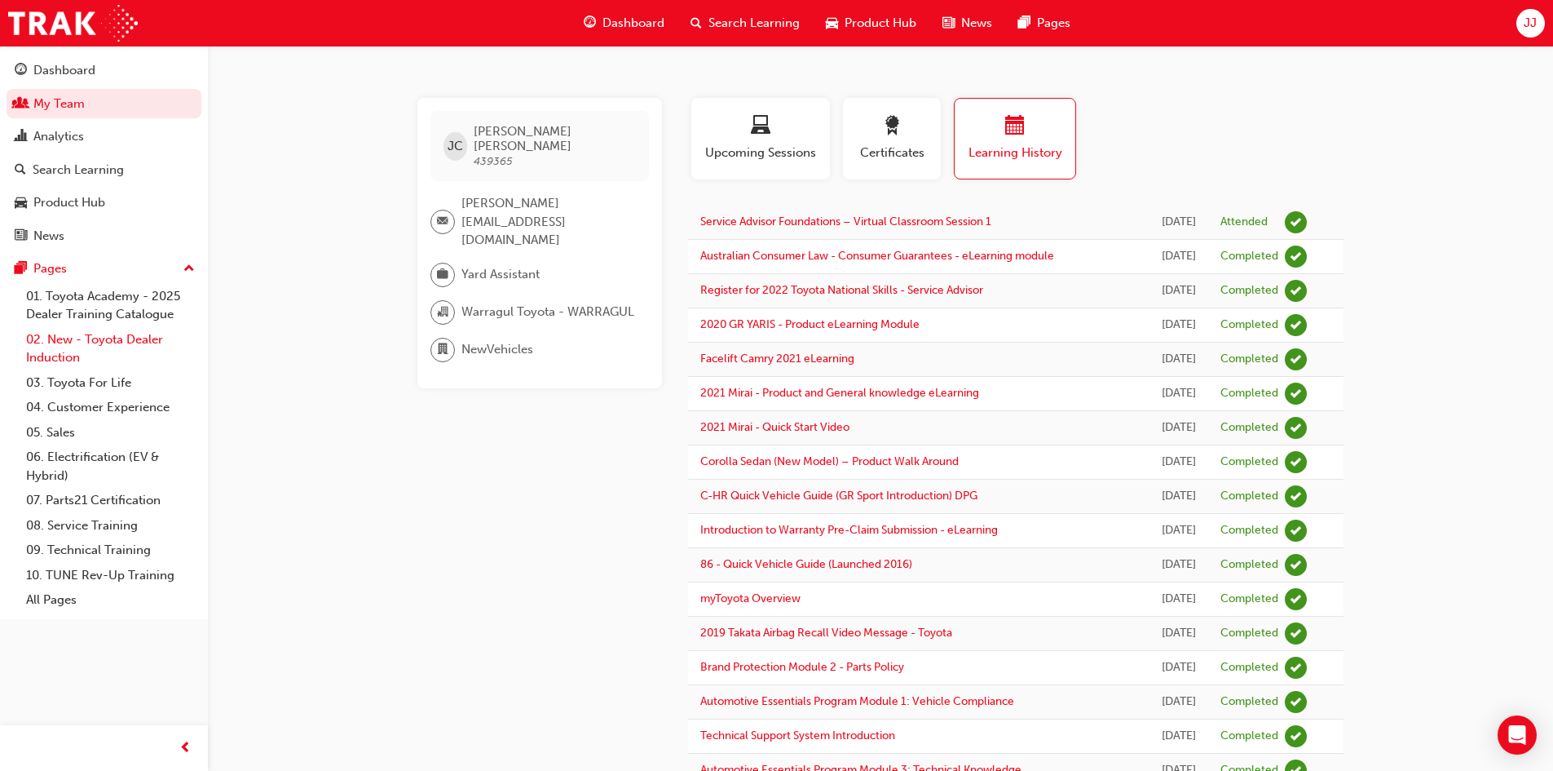
click at [104, 331] on link "02. New - Toyota Dealer Induction" at bounding box center [111, 348] width 182 height 43
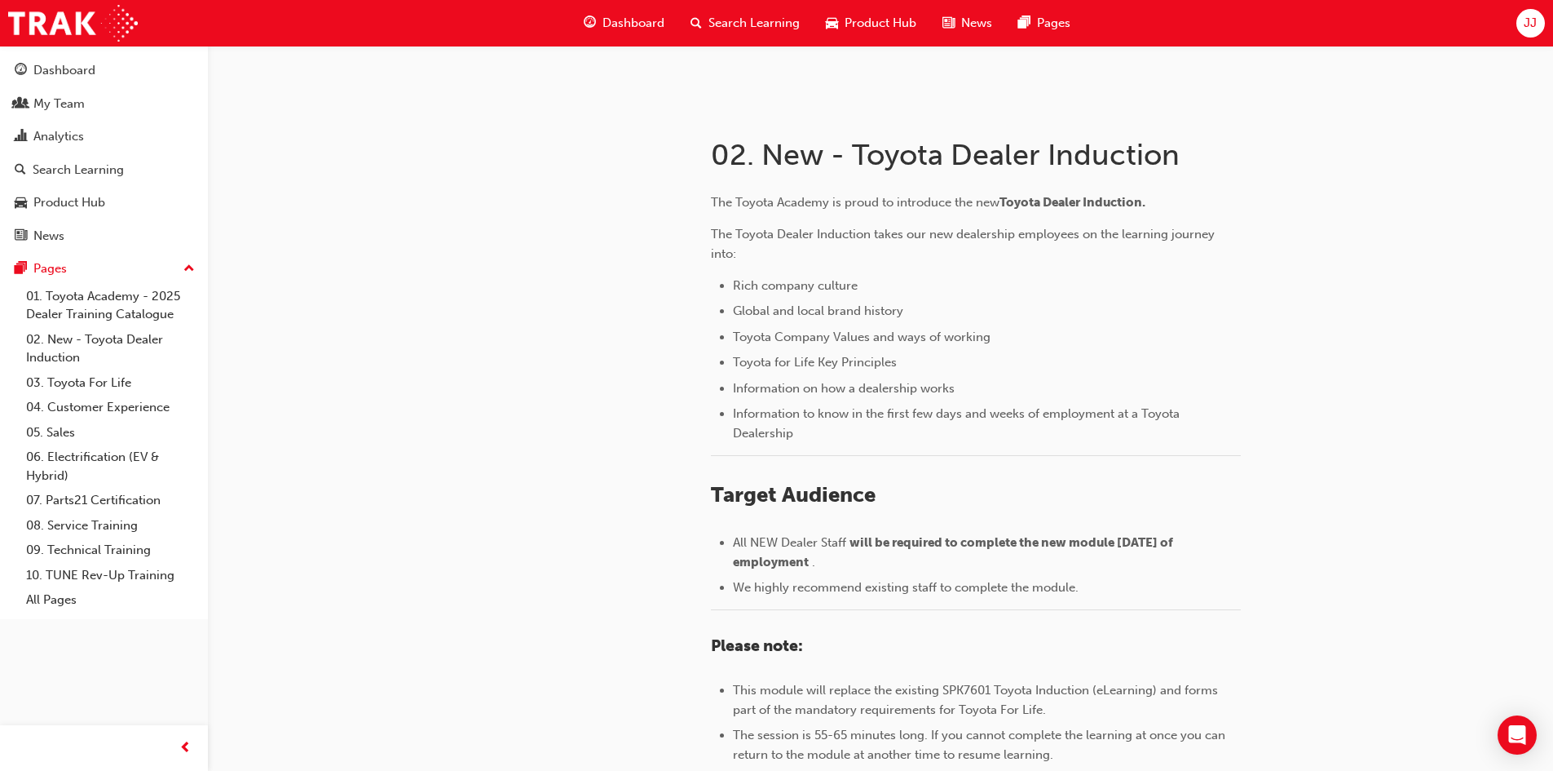
scroll to position [201, 0]
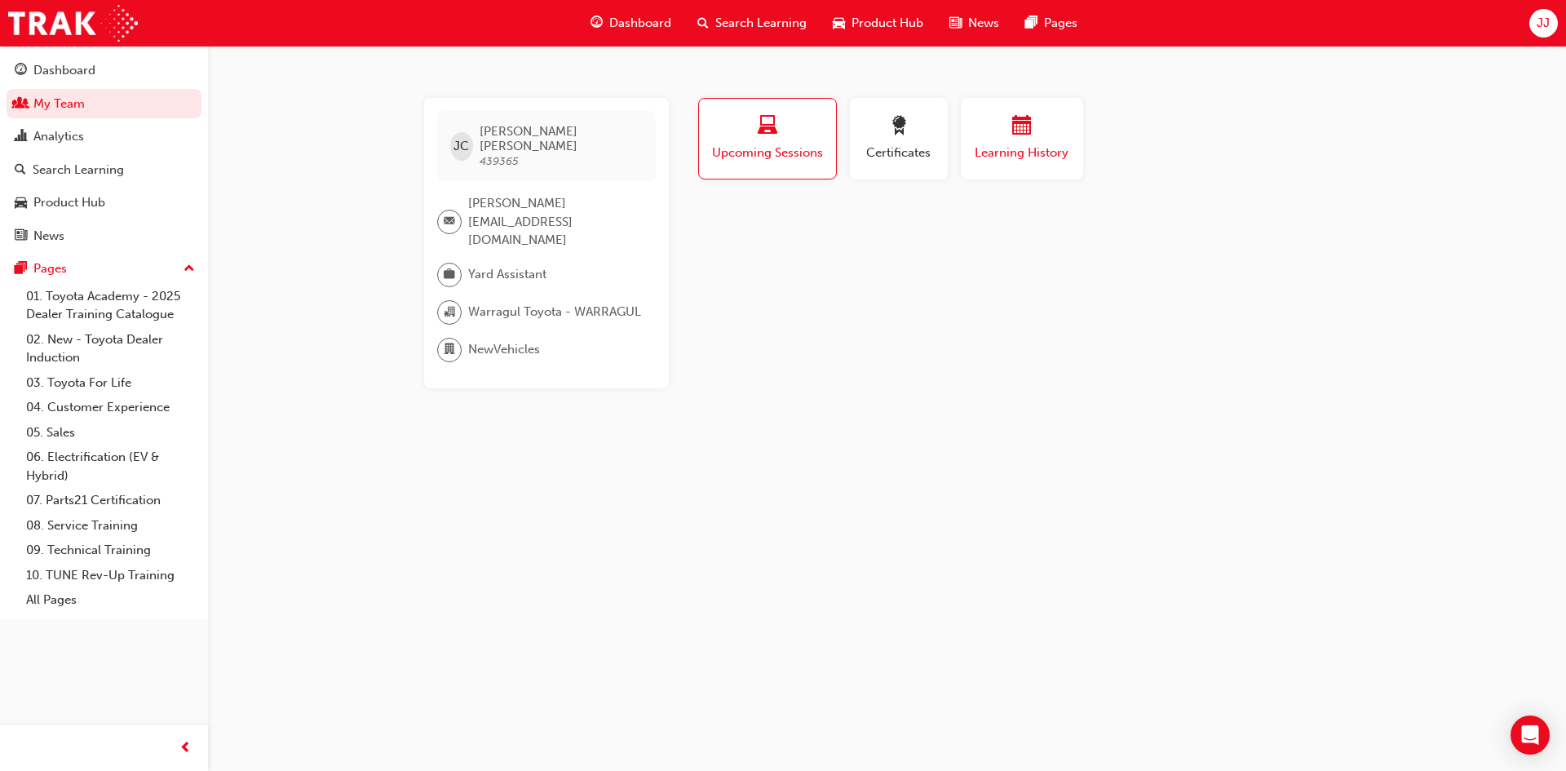
click at [1019, 148] on span "Learning History" at bounding box center [1022, 153] width 98 height 19
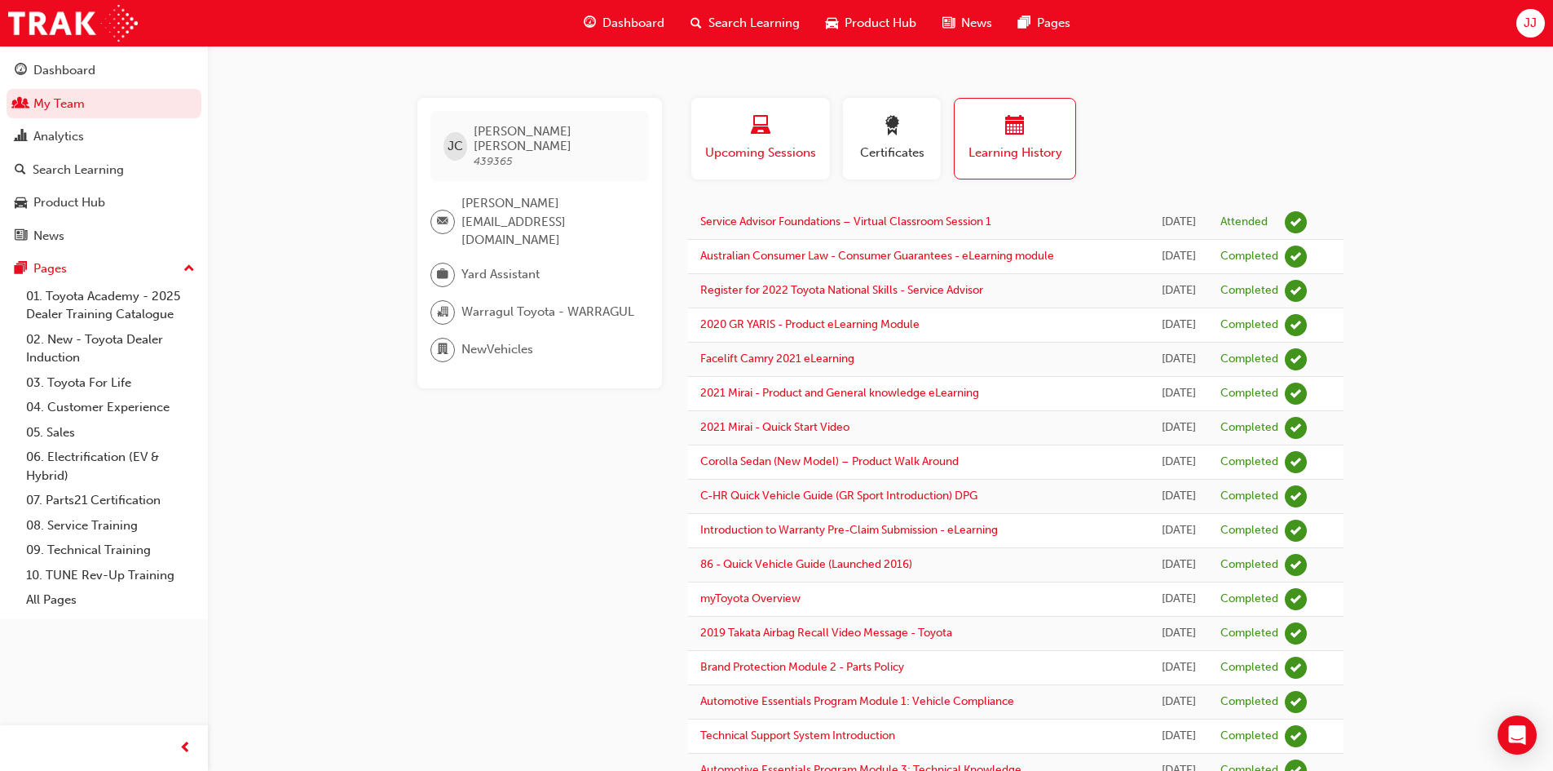
click at [767, 130] on span "laptop-icon" at bounding box center [761, 127] width 20 height 22
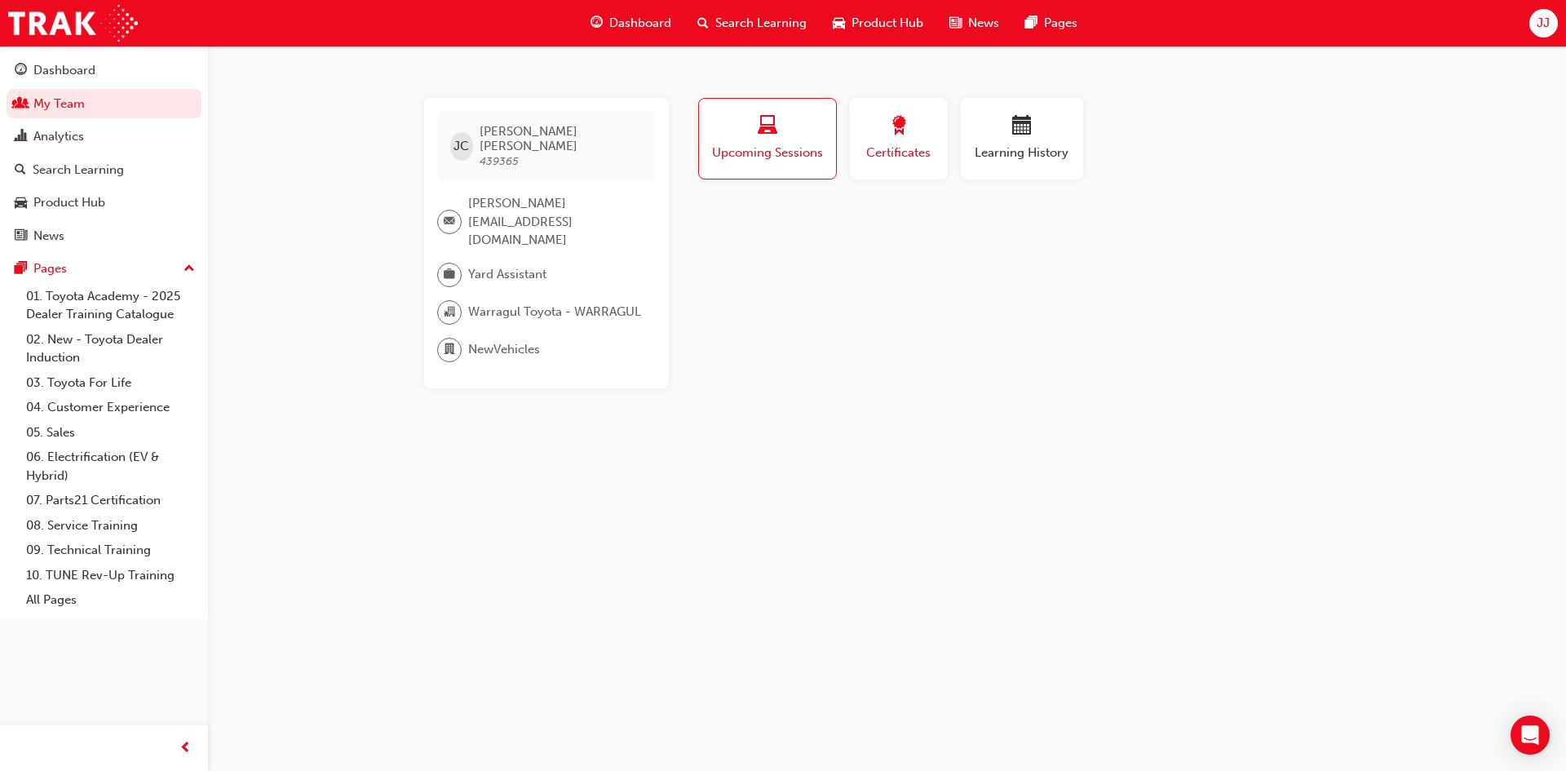
click at [926, 152] on span "Certificates" at bounding box center [898, 153] width 73 height 19
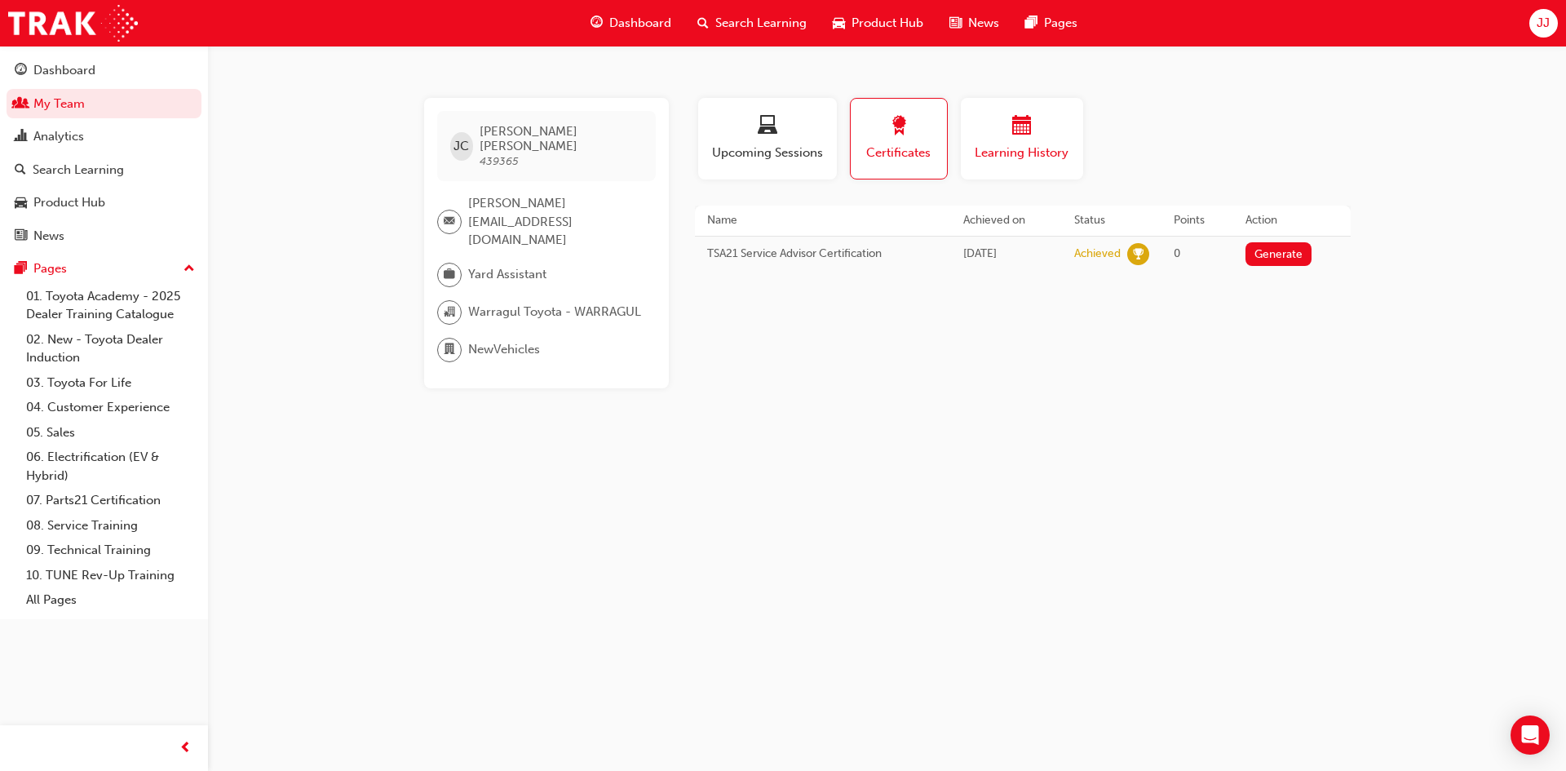
click at [986, 134] on div "button" at bounding box center [1022, 128] width 98 height 25
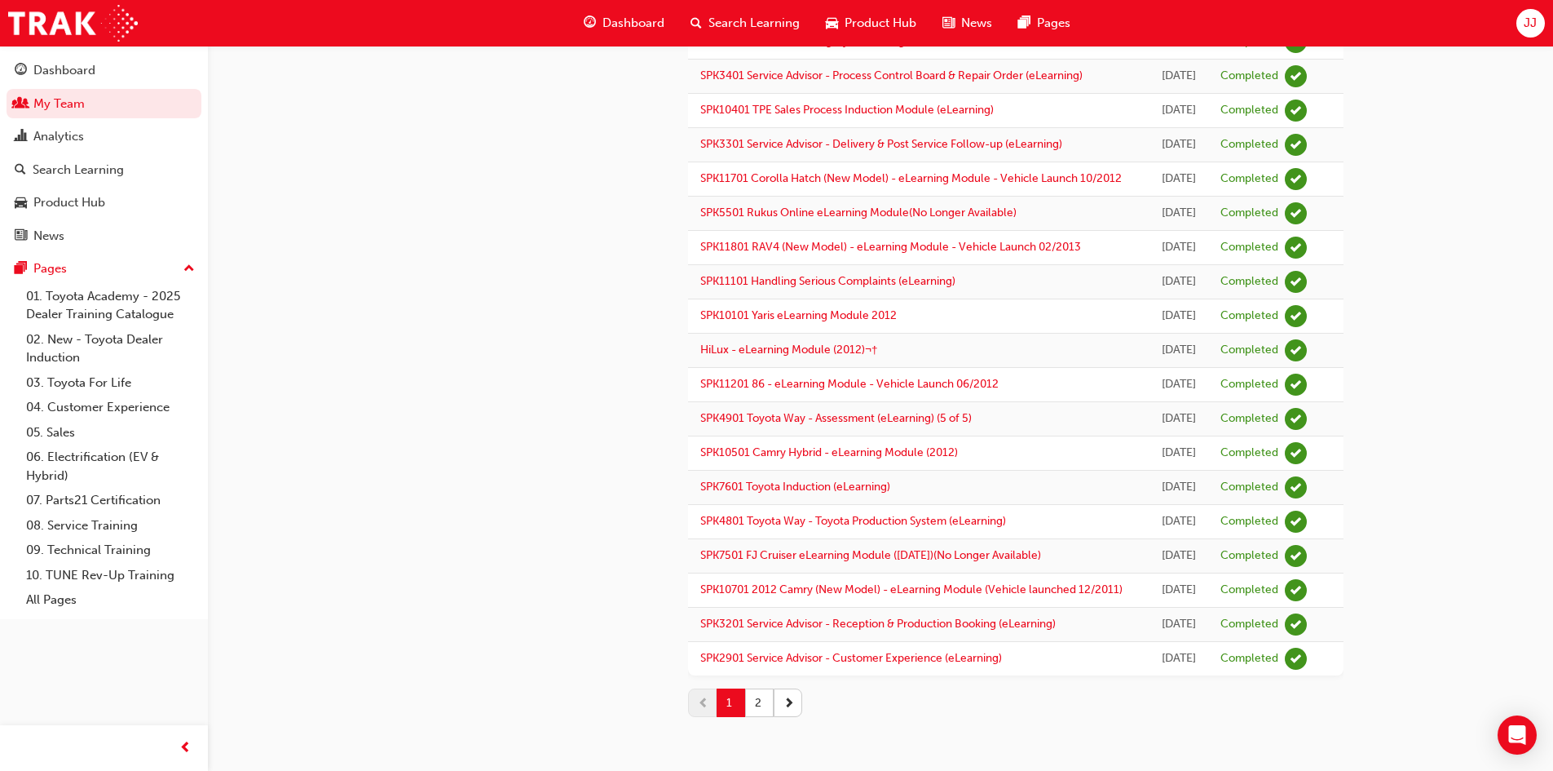
scroll to position [1814, 0]
click at [767, 699] on button "2" at bounding box center [759, 702] width 29 height 29
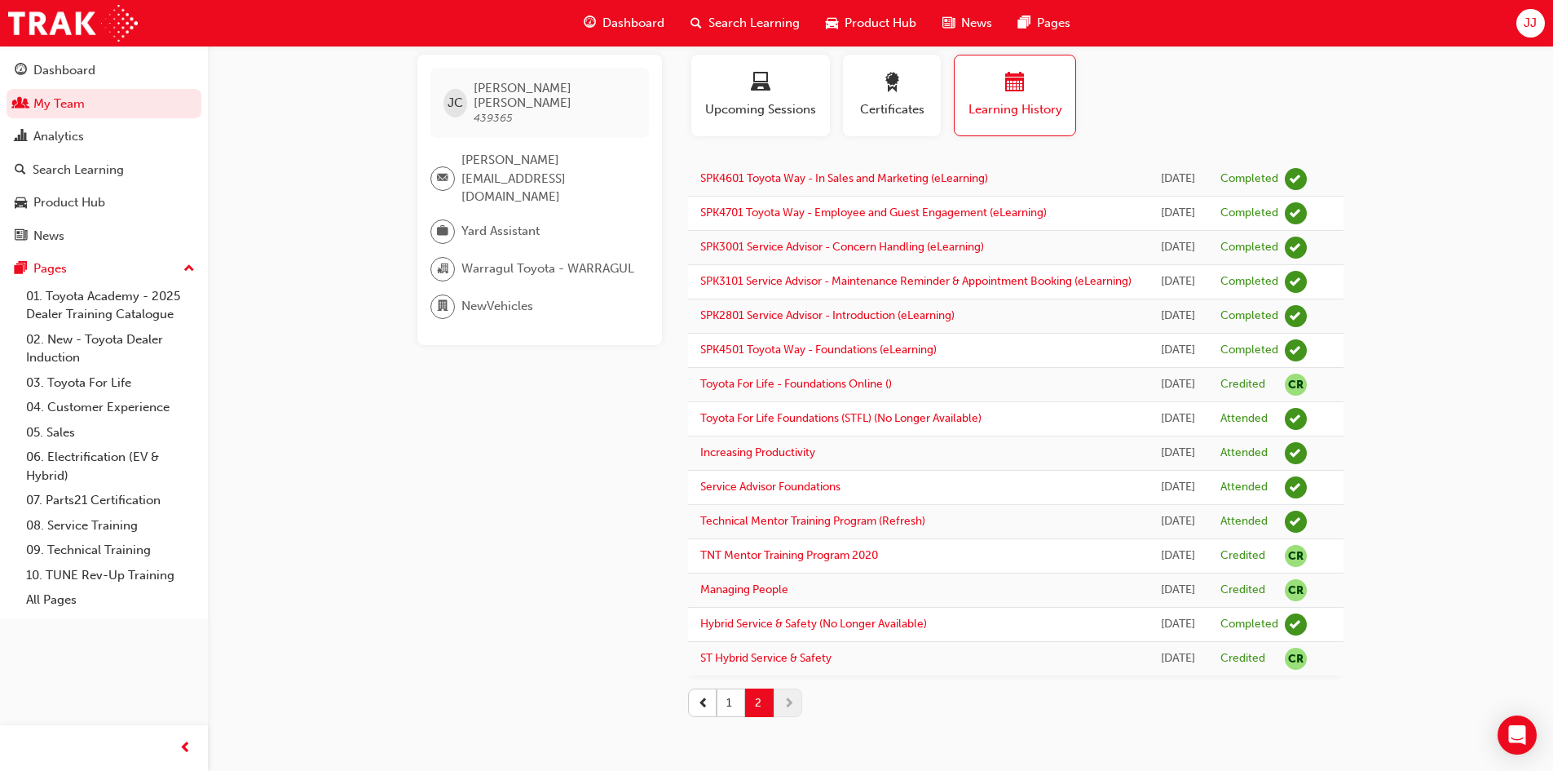
scroll to position [219, 0]
click at [730, 701] on button "1" at bounding box center [731, 702] width 29 height 29
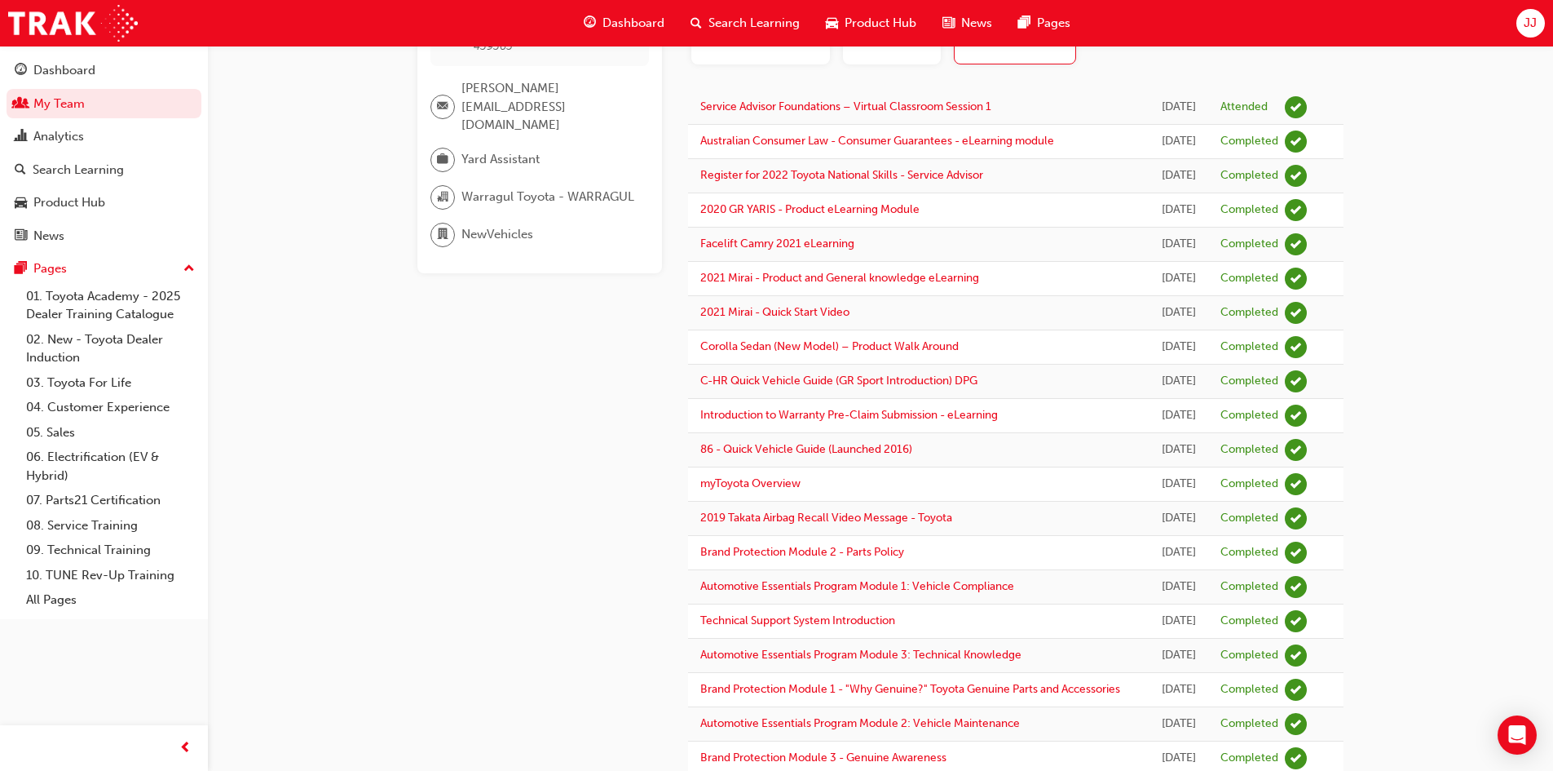
scroll to position [0, 0]
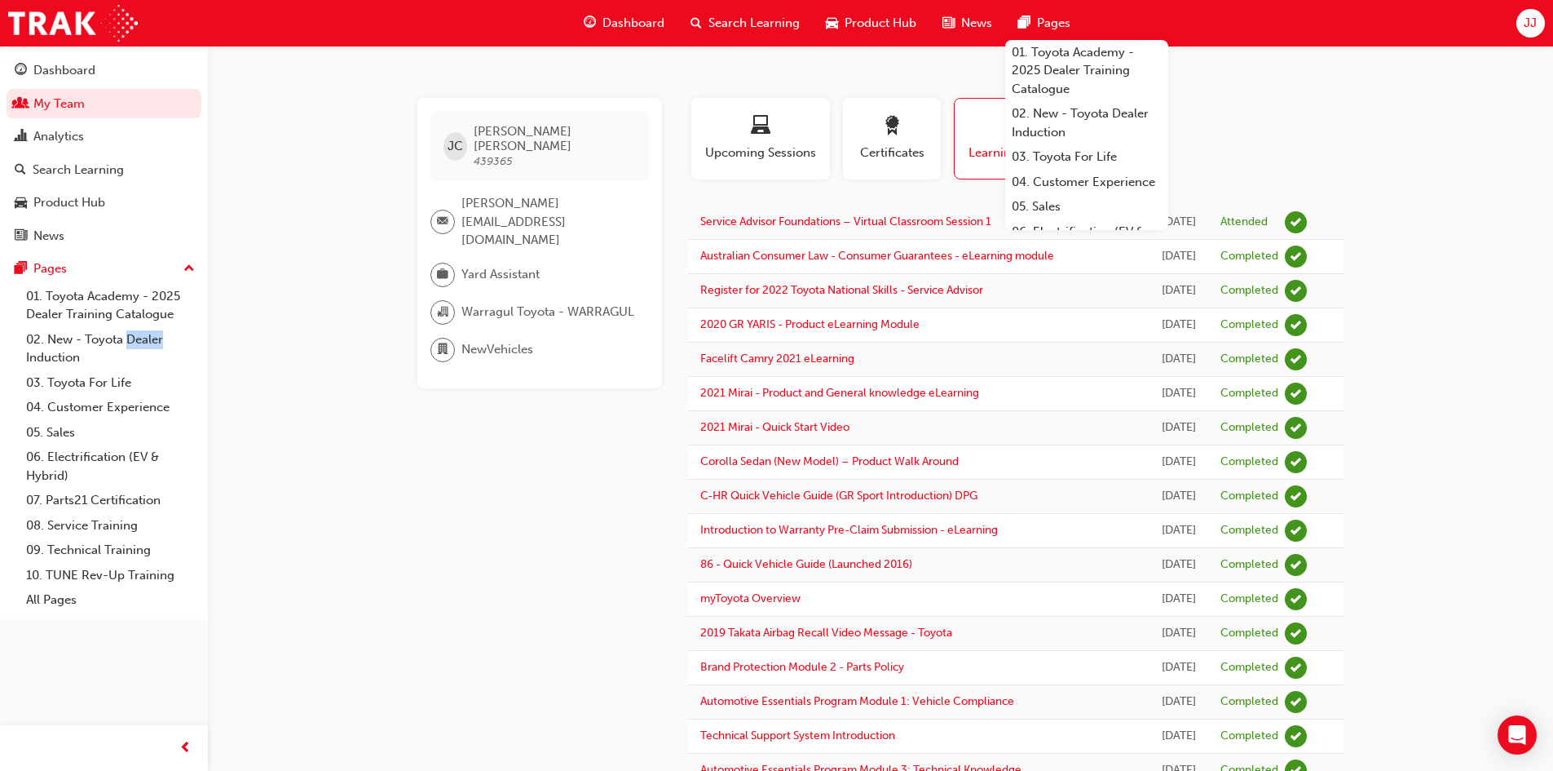
click at [1527, 29] on span "JJ" at bounding box center [1530, 23] width 13 height 19
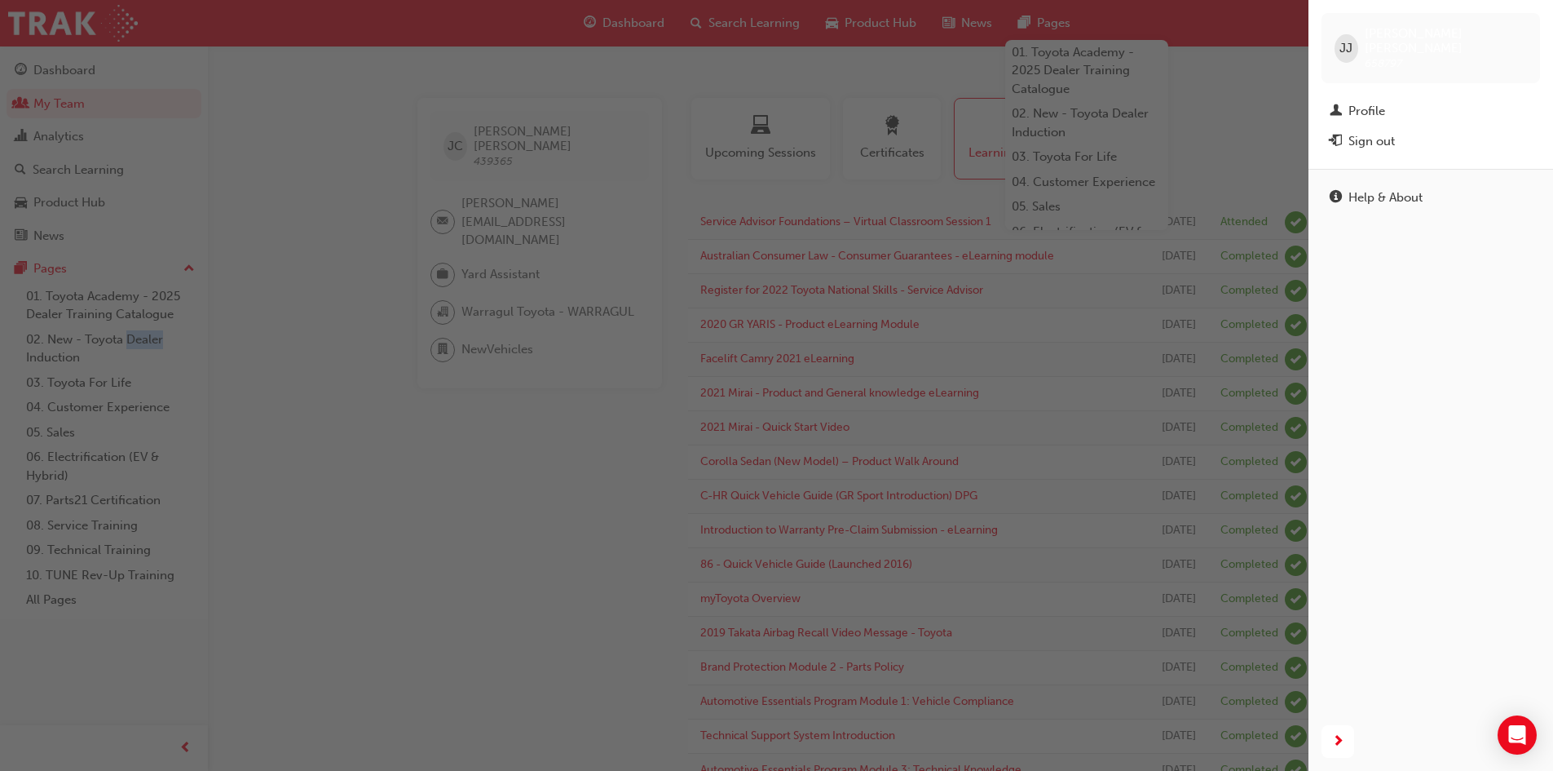
click at [1226, 24] on div "button" at bounding box center [654, 385] width 1309 height 771
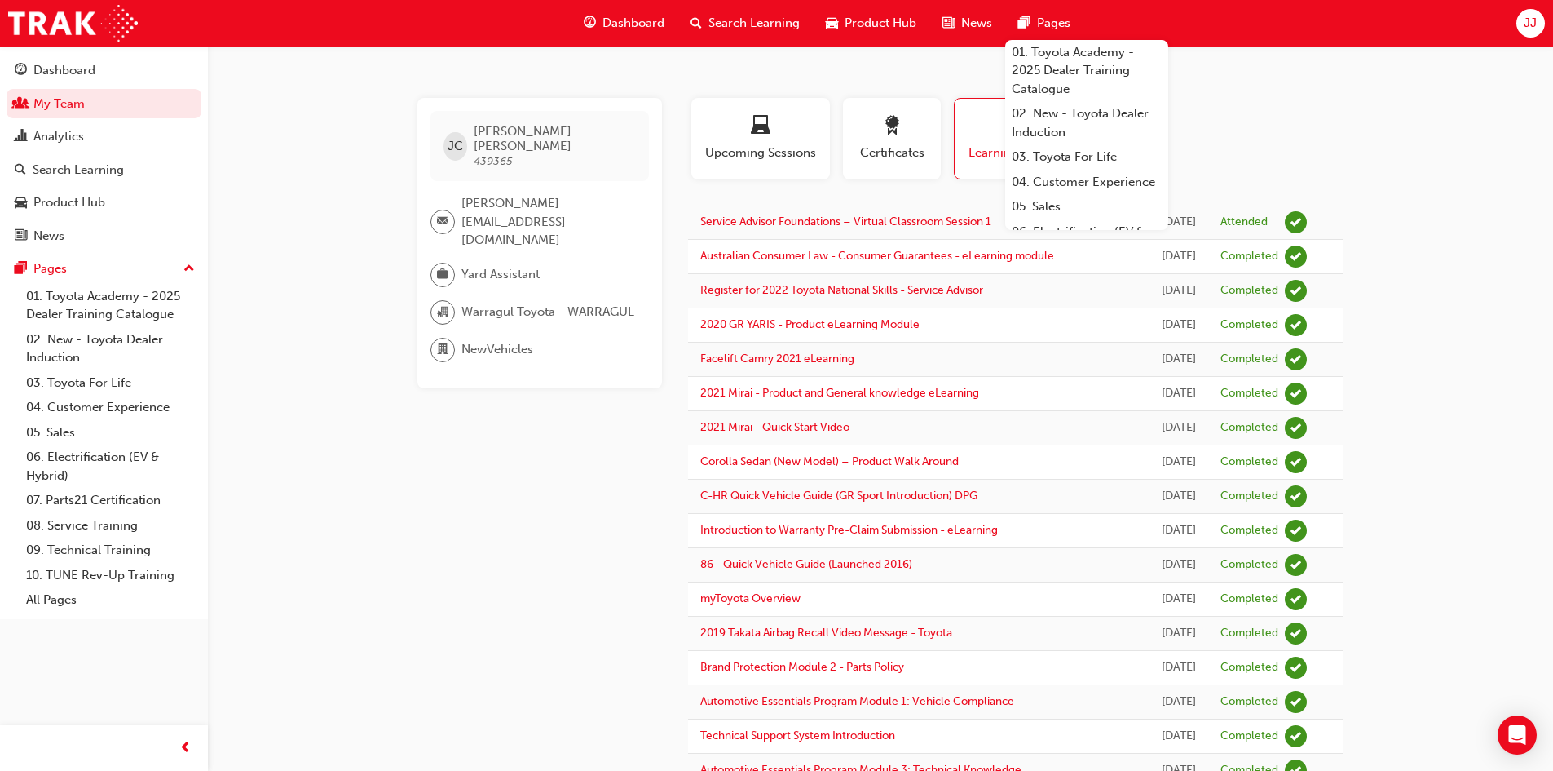
click at [1508, 734] on div "Open Intercom Messenger" at bounding box center [1517, 735] width 43 height 43
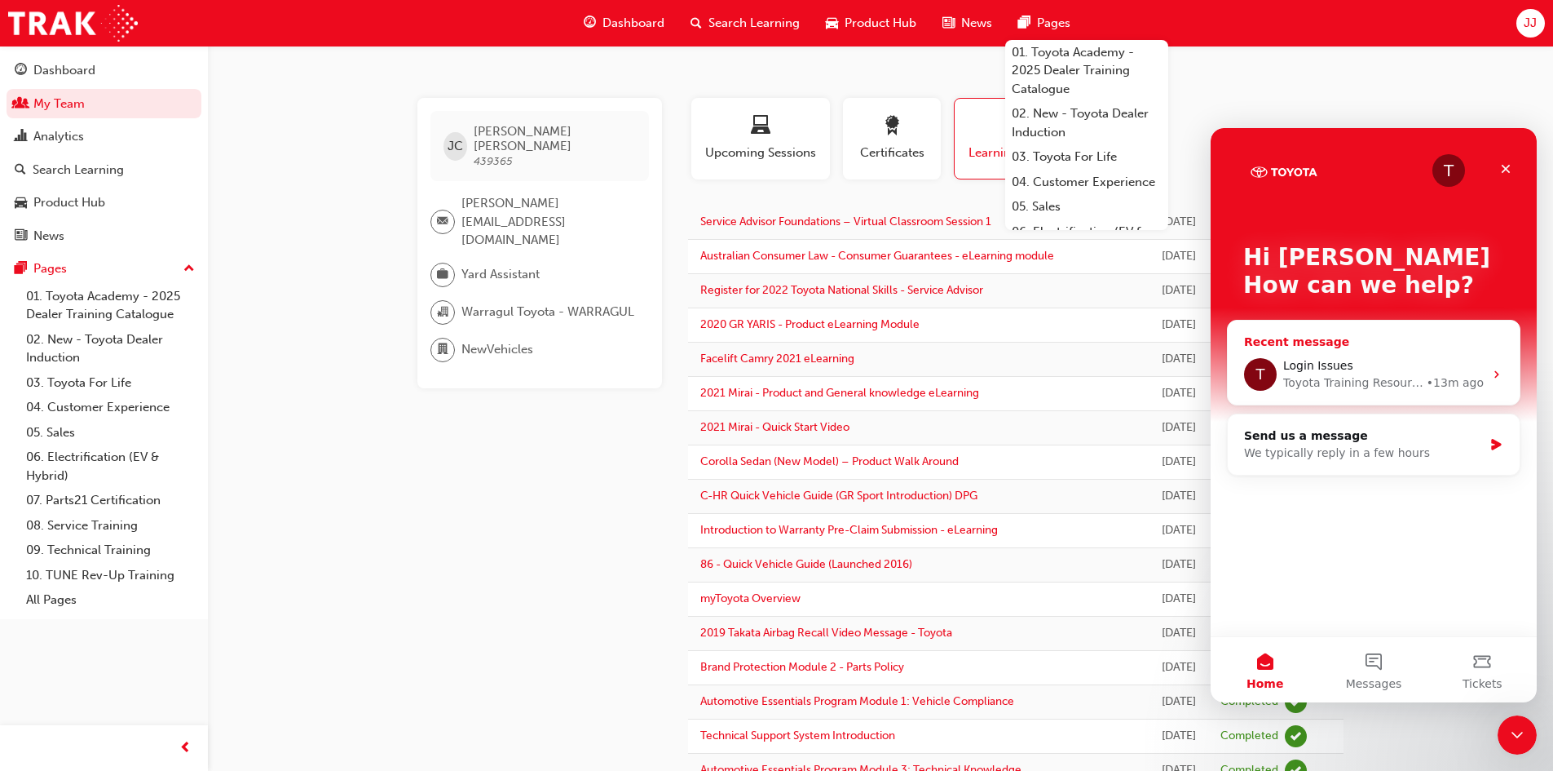
click at [1340, 374] on div "Toyota Training Resource Centre" at bounding box center [1354, 382] width 140 height 17
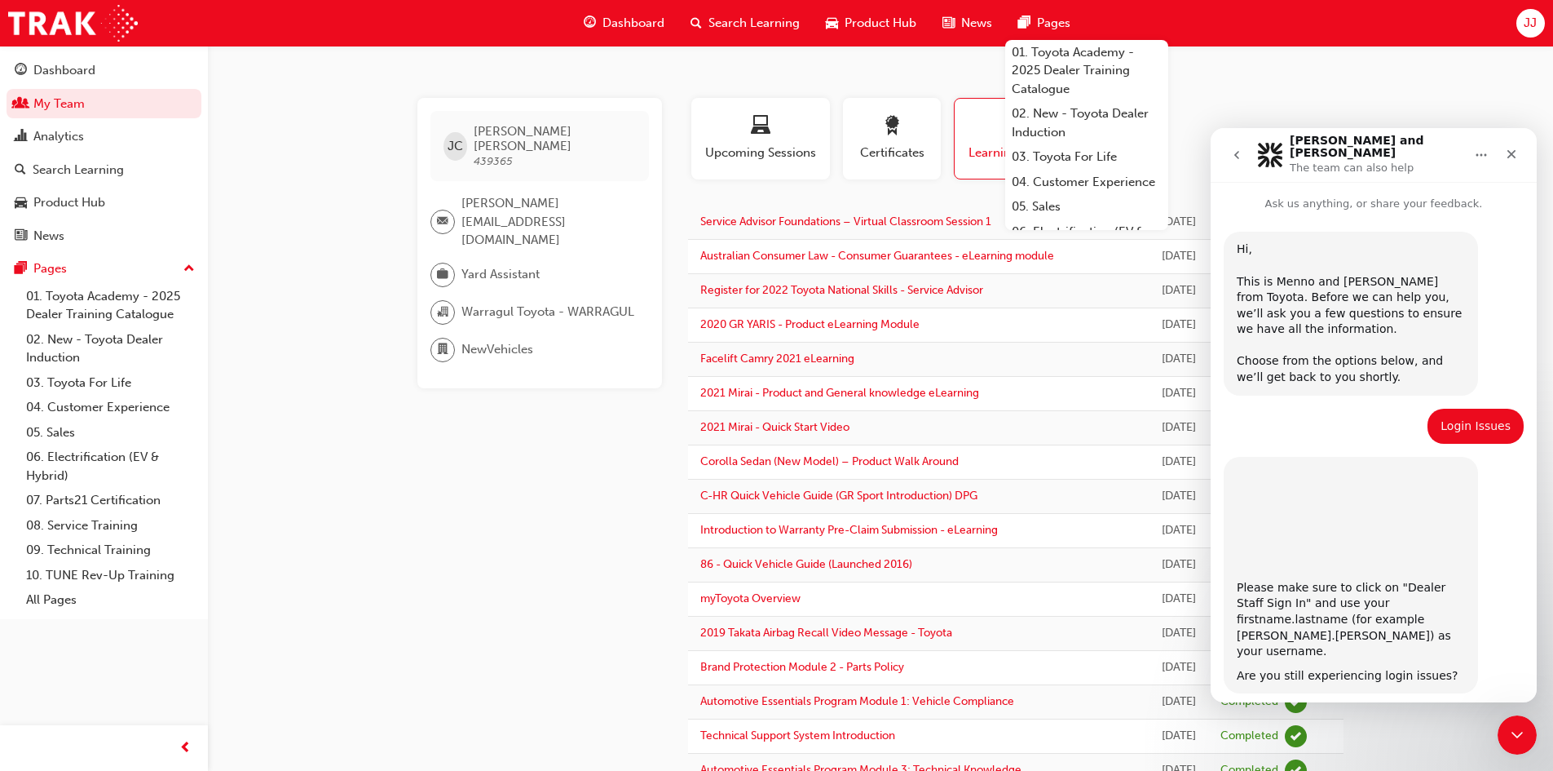
scroll to position [41, 0]
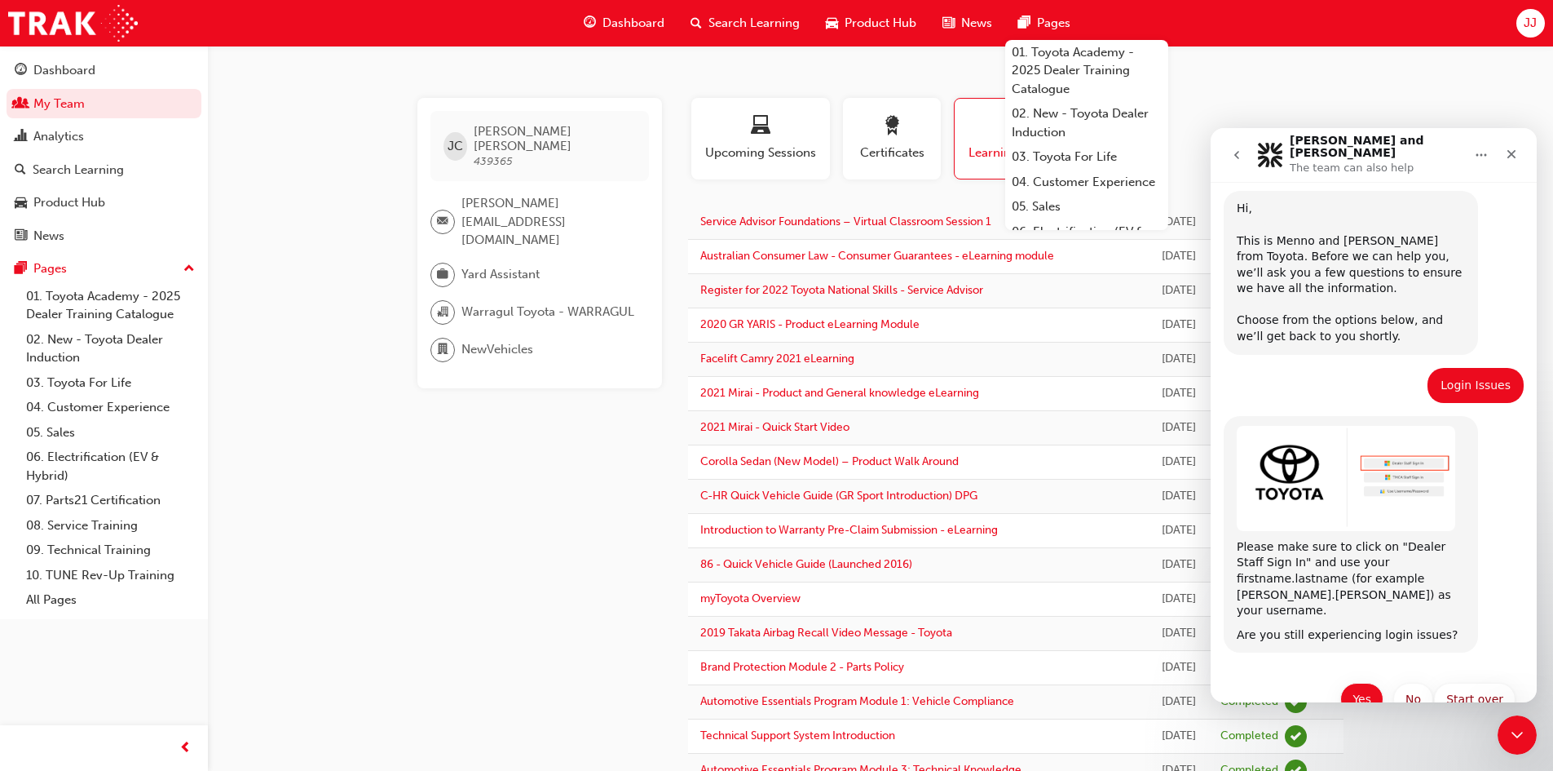
click at [1353, 683] on button "Yes" at bounding box center [1362, 699] width 43 height 33
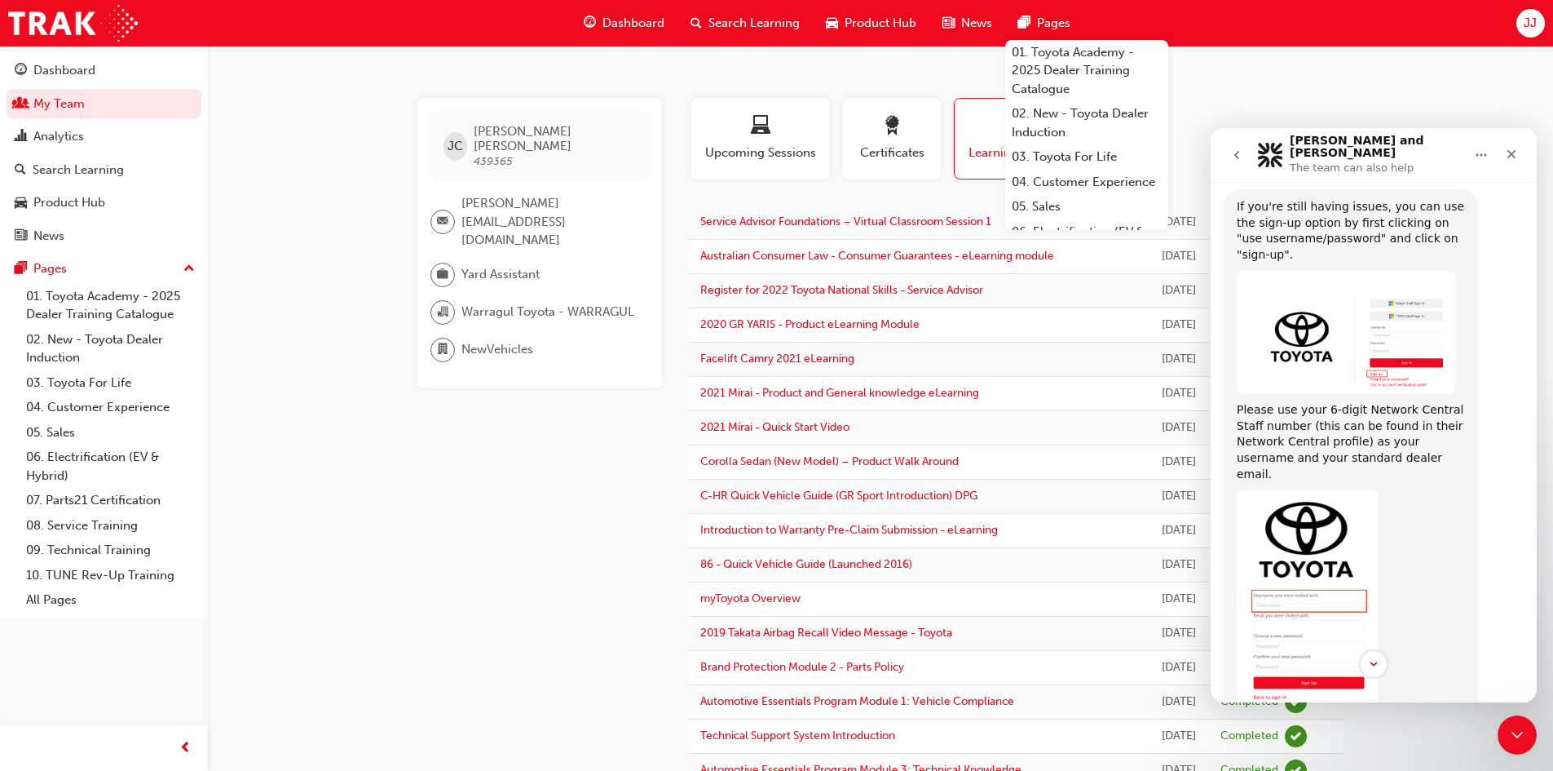
scroll to position [624, 0]
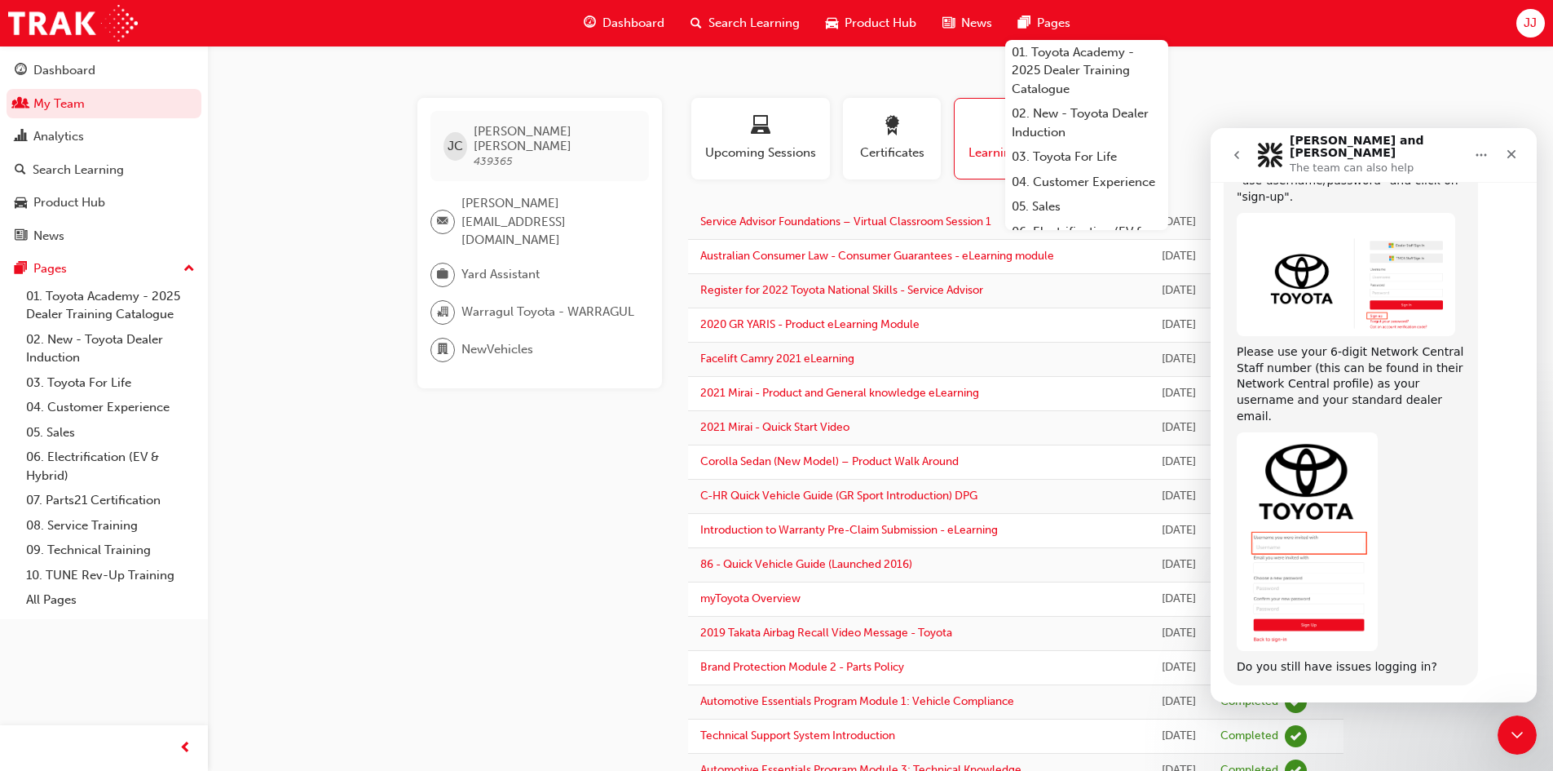
click at [1438, 715] on button "Yes" at bounding box center [1444, 731] width 43 height 33
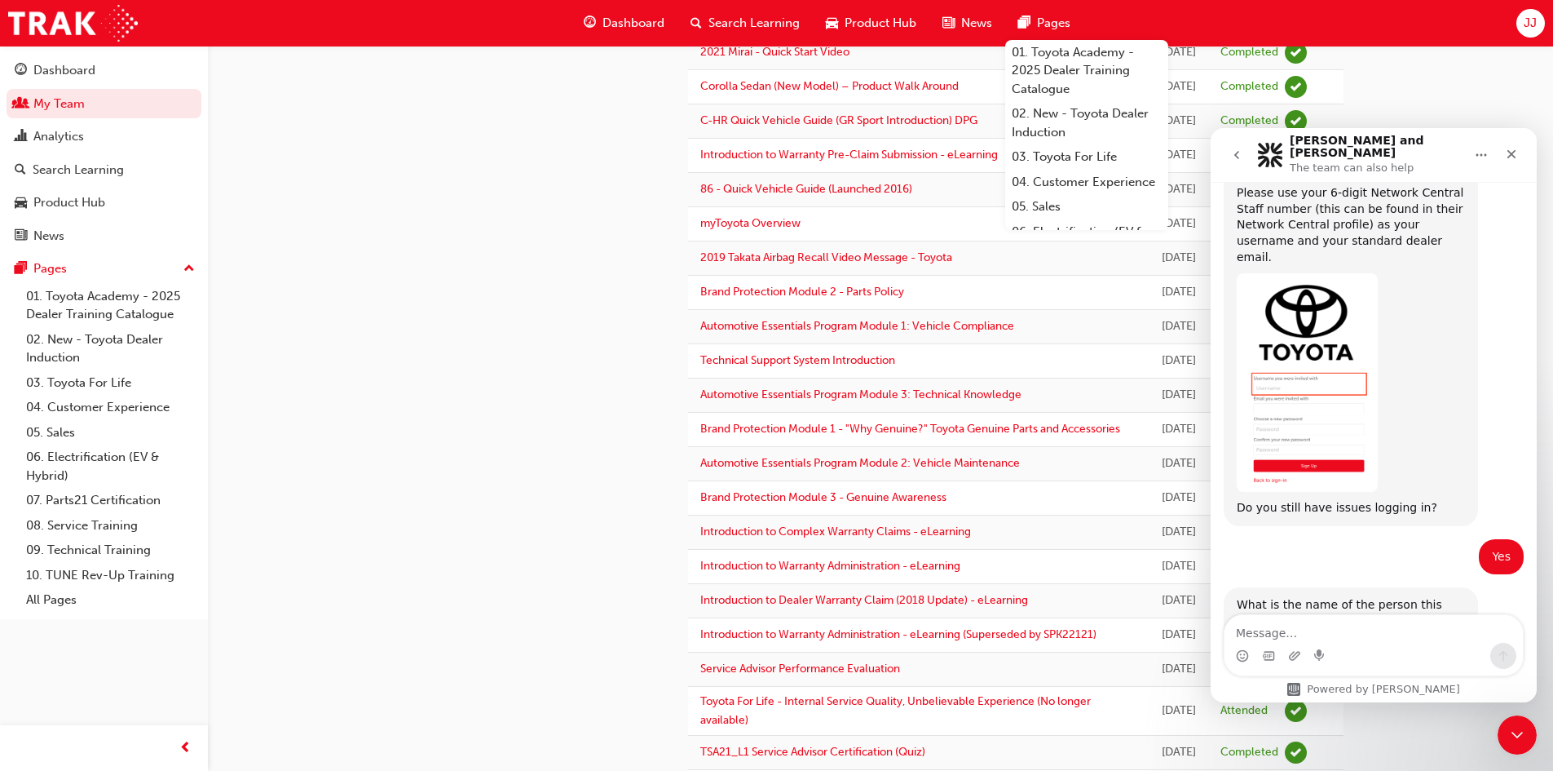
scroll to position [408, 0]
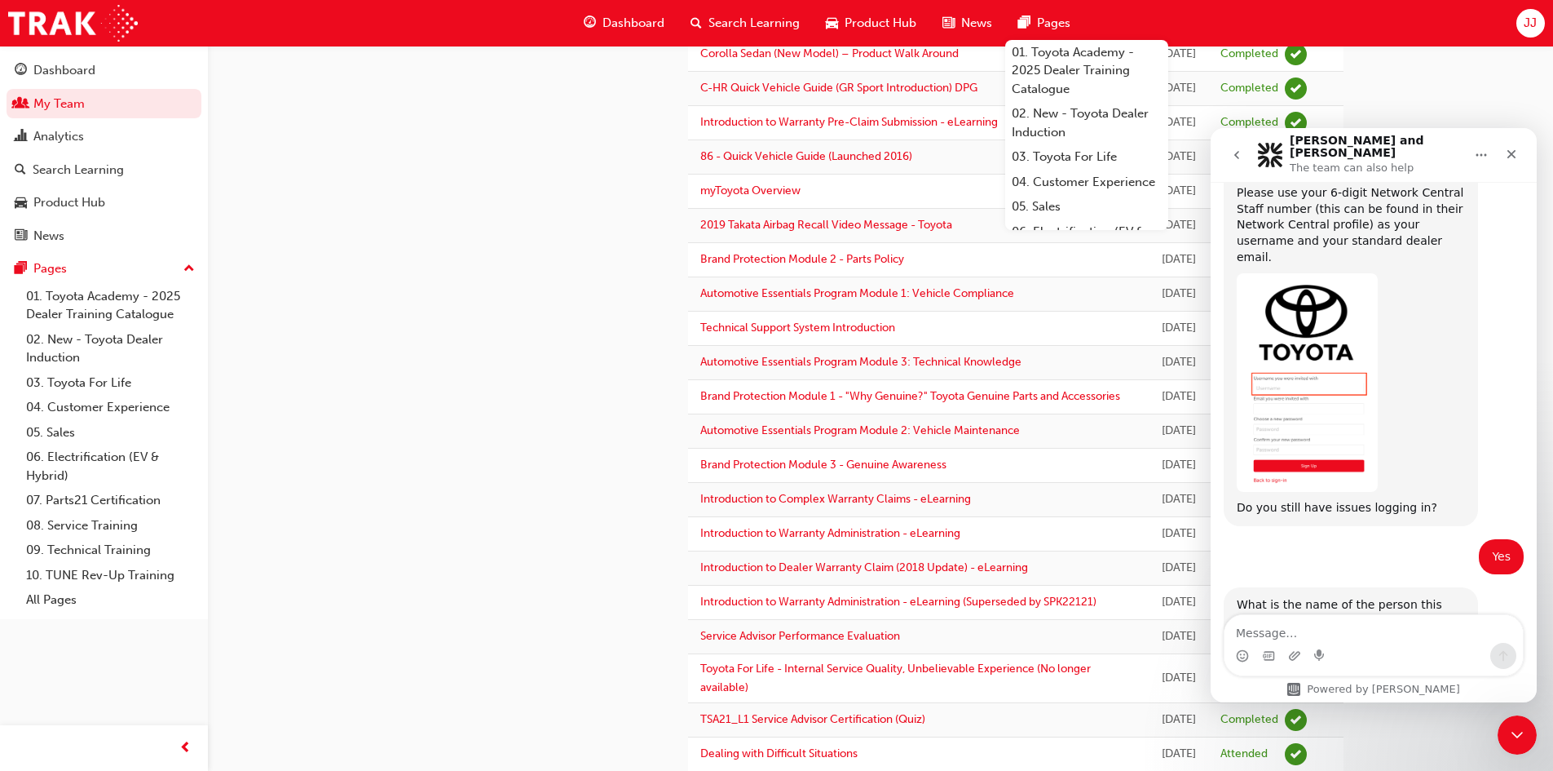
click at [1371, 636] on textarea "Message…" at bounding box center [1374, 629] width 298 height 28
type textarea "[PERSON_NAME].[PERSON_NAME]"
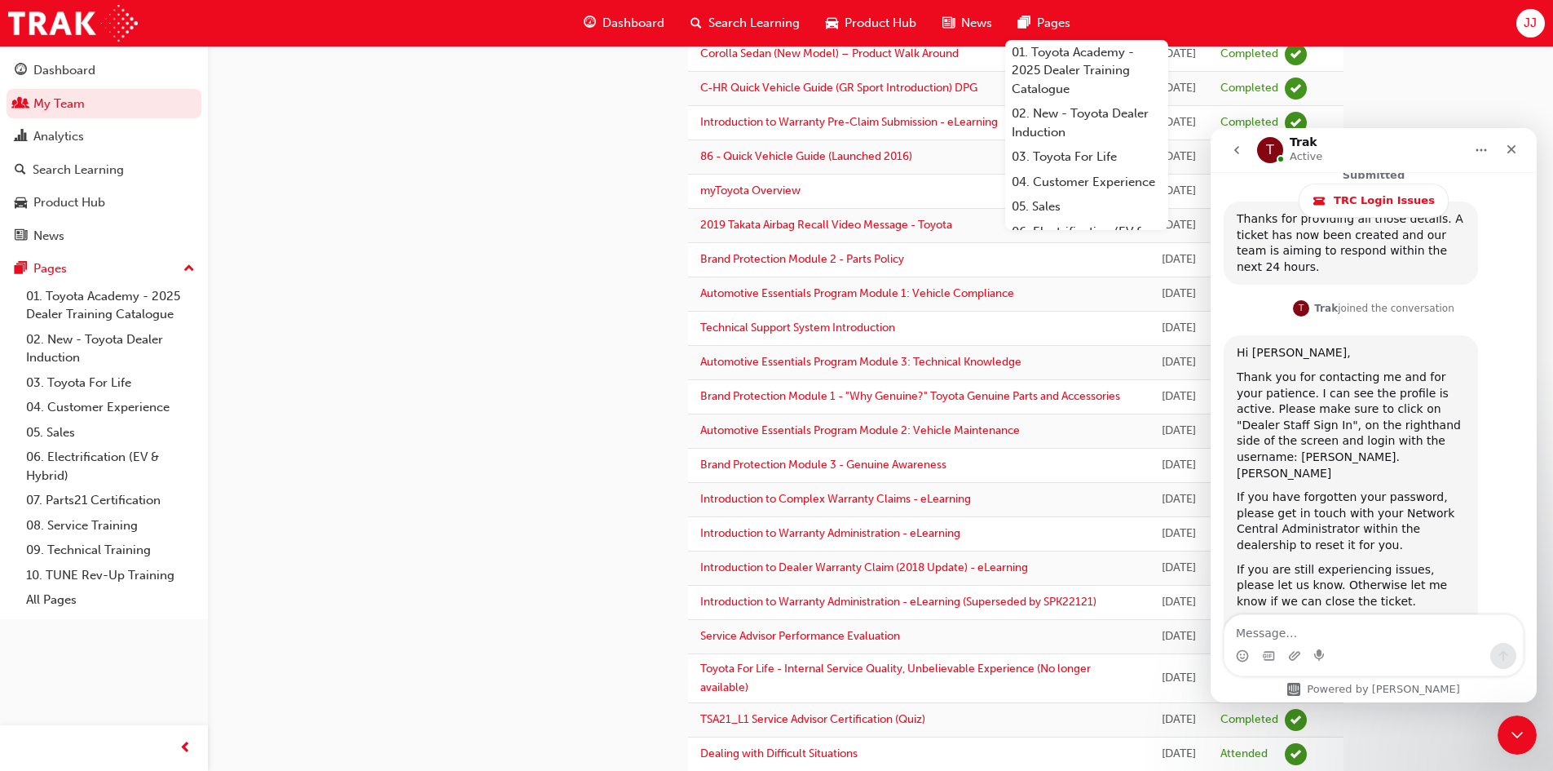
scroll to position [1405, 0]
